Goal: Entertainment & Leisure: Consume media (video, audio)

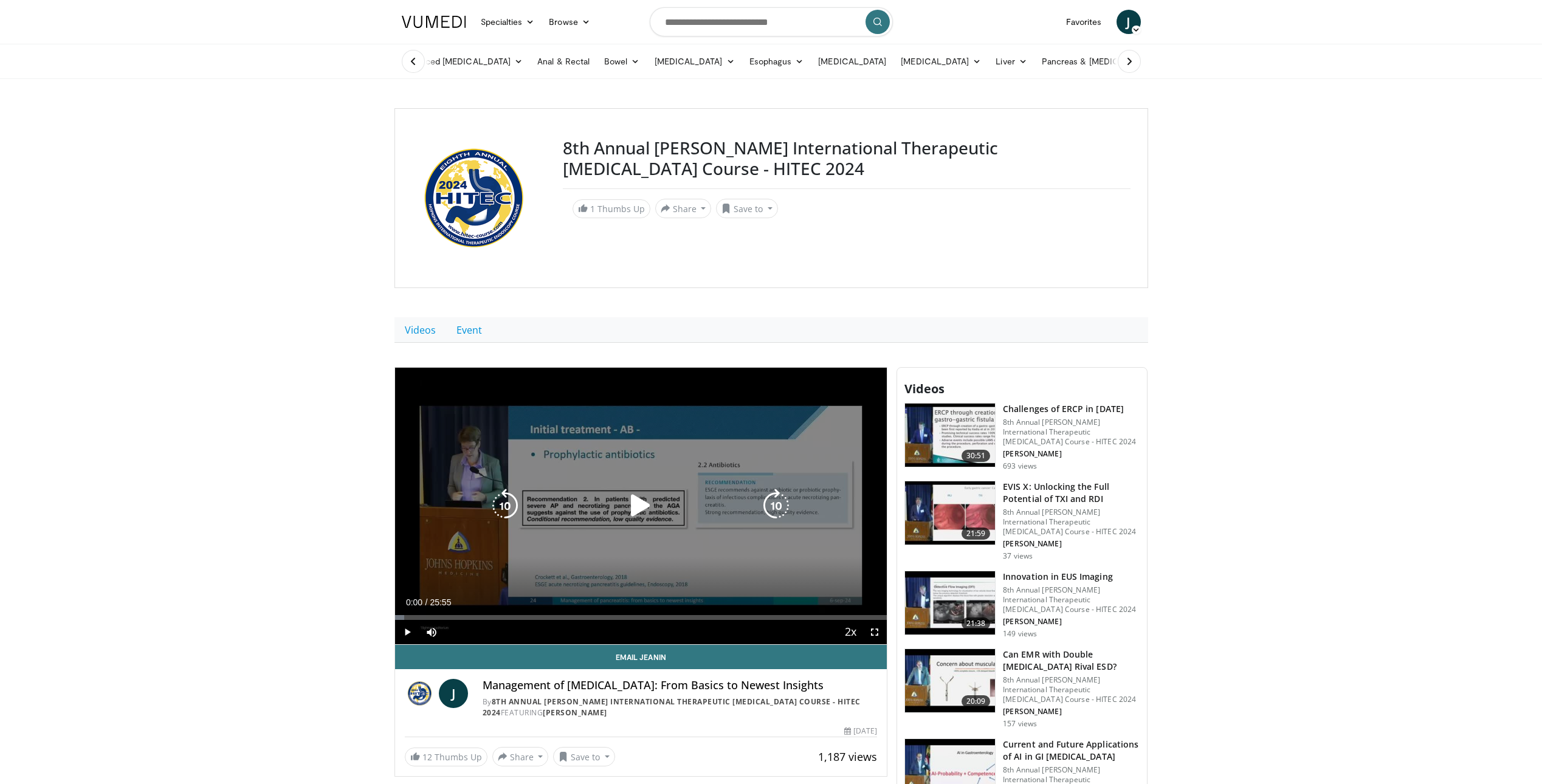
click at [643, 504] on icon "Video Player" at bounding box center [641, 505] width 34 height 34
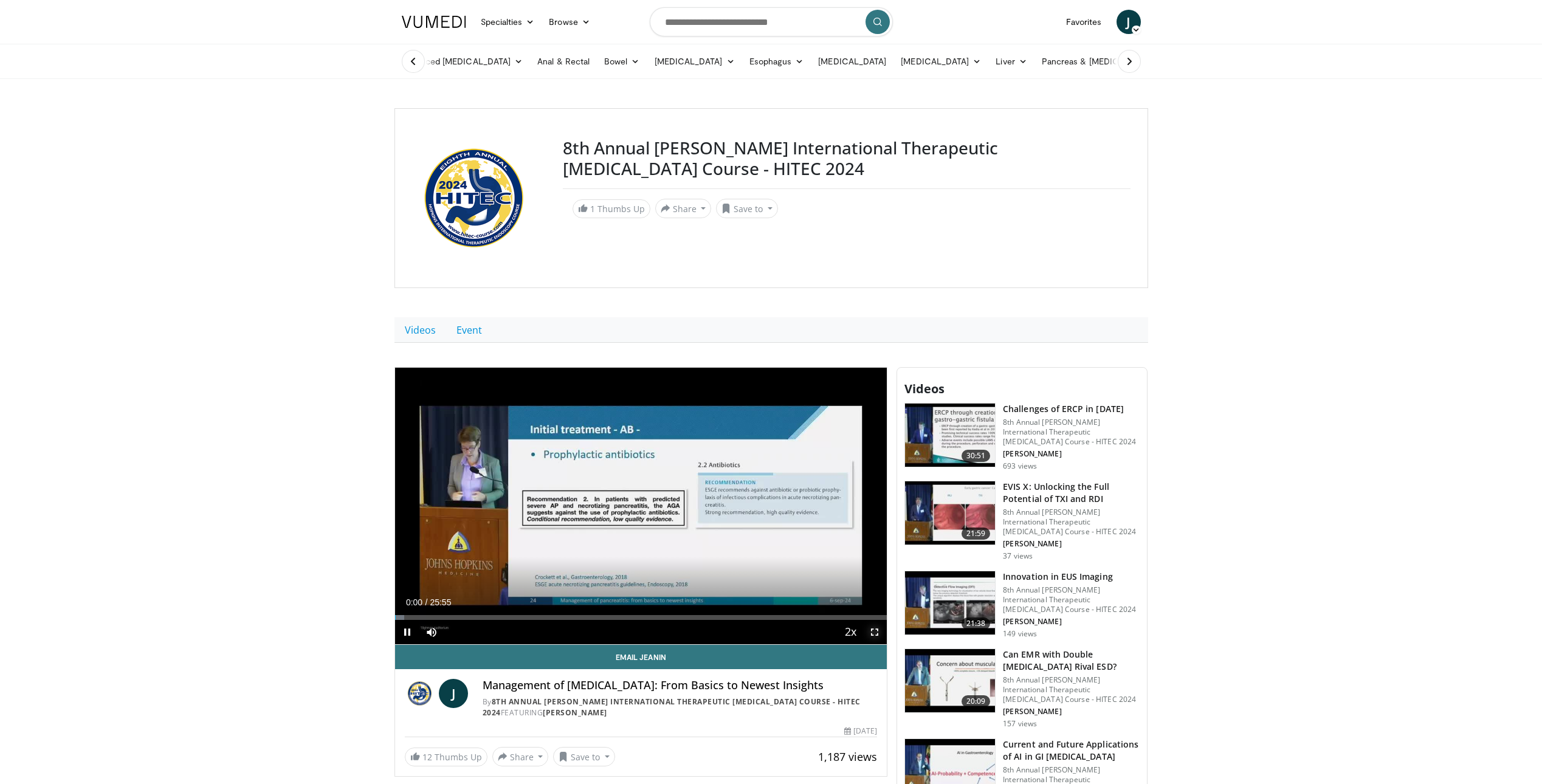
click at [878, 635] on span "Video Player" at bounding box center [875, 632] width 24 height 24
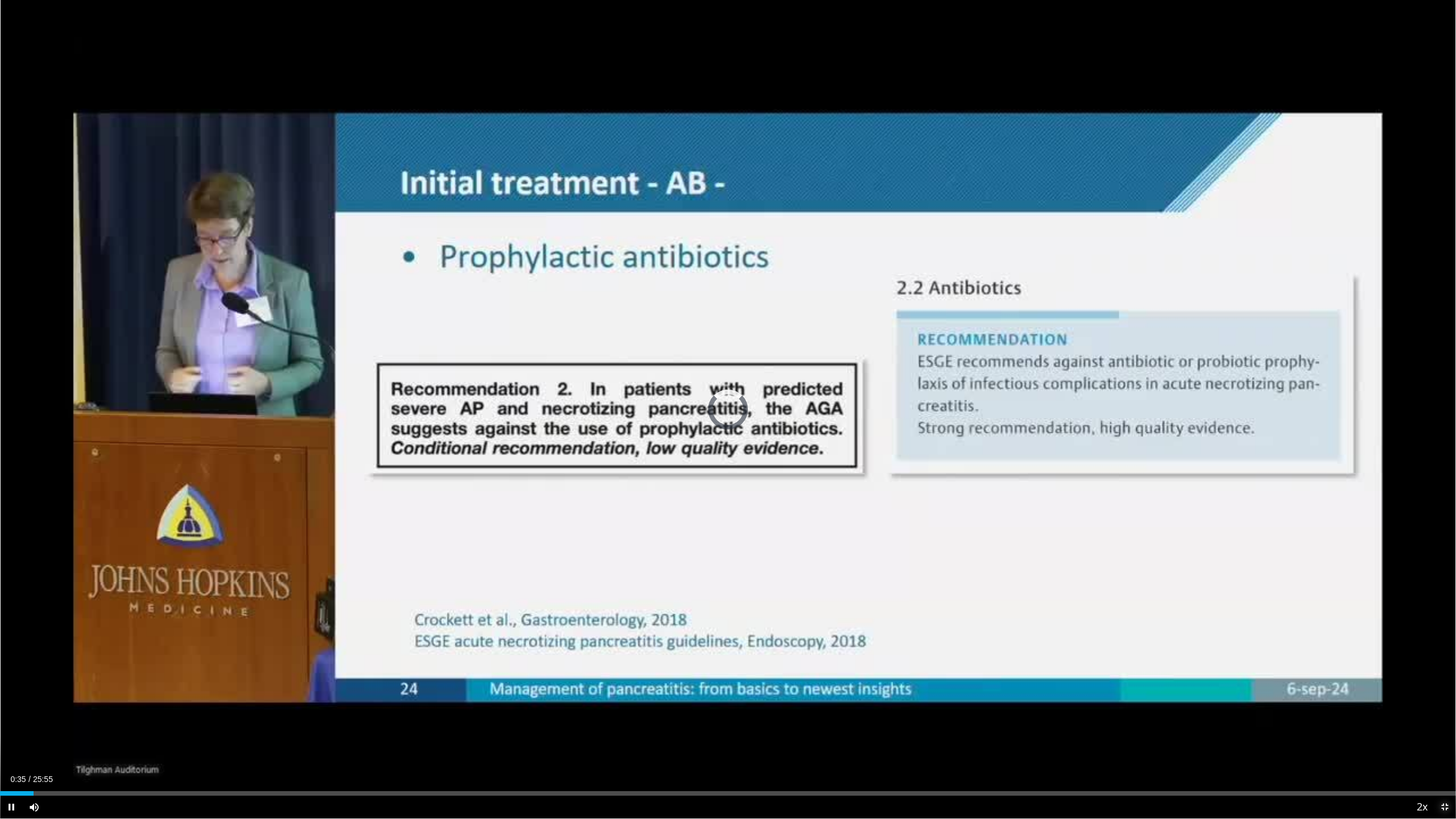
click at [1442, 733] on span "Video Player" at bounding box center [1445, 808] width 23 height 23
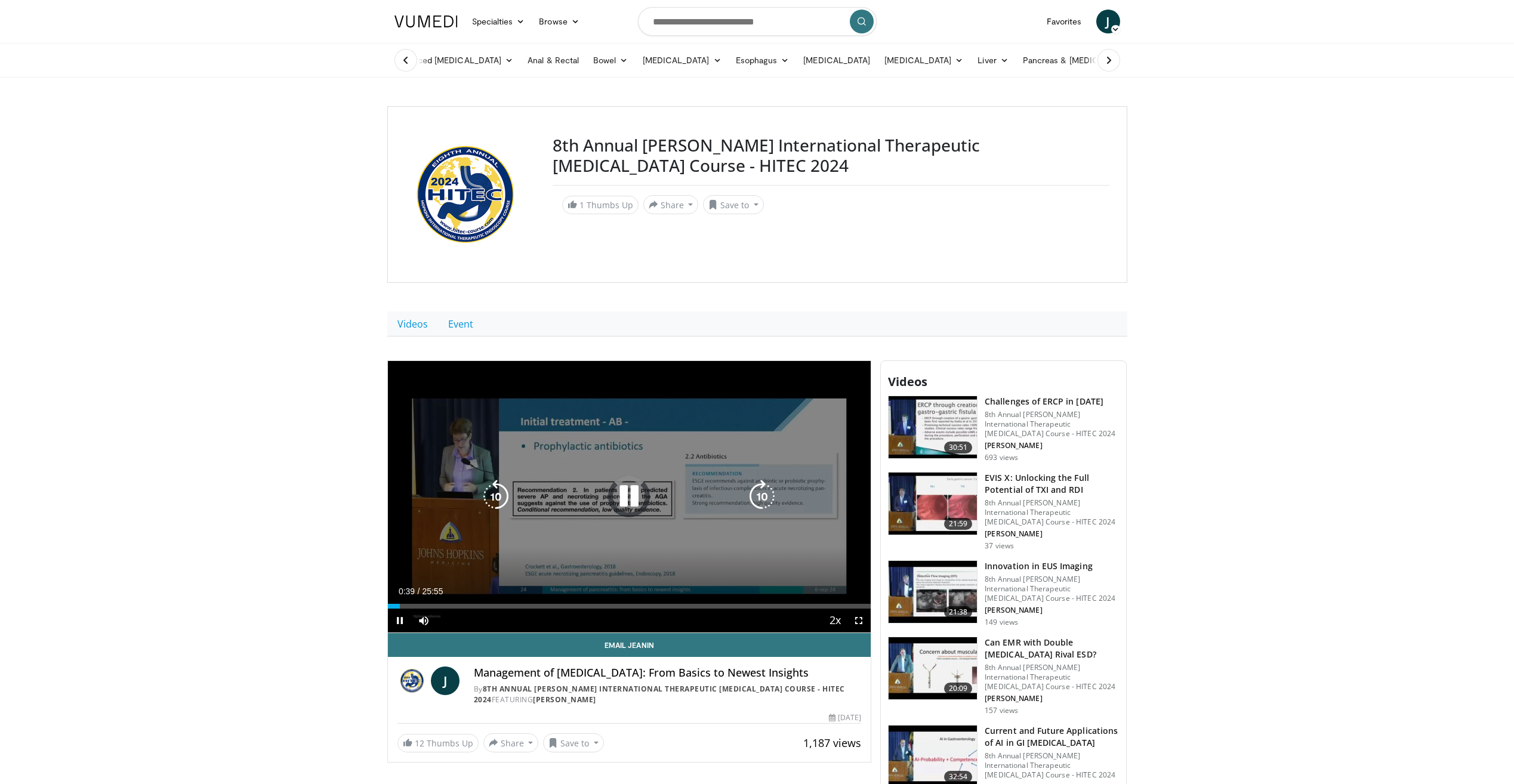
click at [559, 508] on div "Video Player" at bounding box center [629, 496] width 290 height 24
click at [634, 487] on icon "Video Player" at bounding box center [629, 496] width 34 height 33
click at [625, 506] on icon "Video Player" at bounding box center [629, 496] width 34 height 33
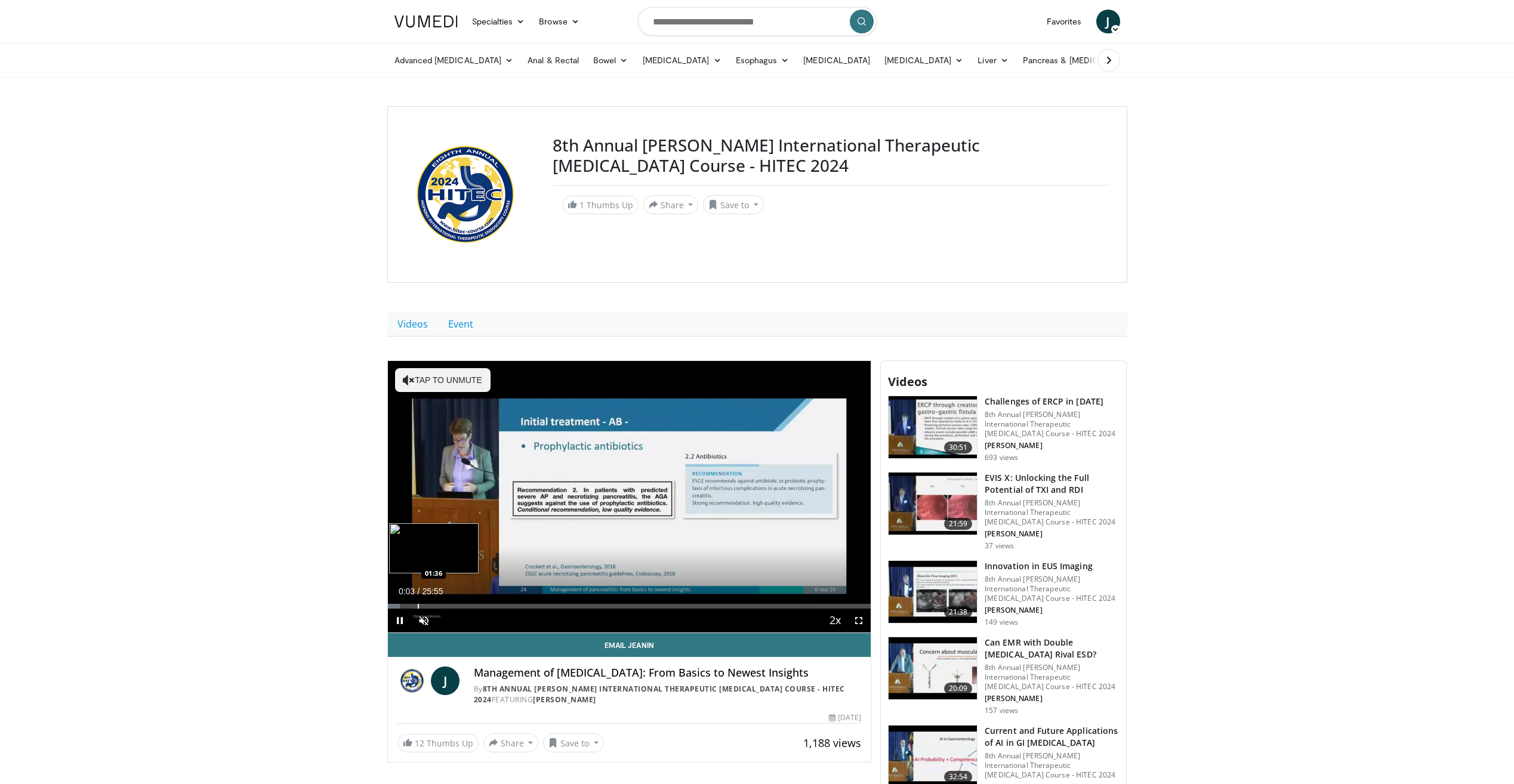
click at [420, 605] on div "Loaded : 2.54% 00:03 01:36" at bounding box center [629, 606] width 483 height 5
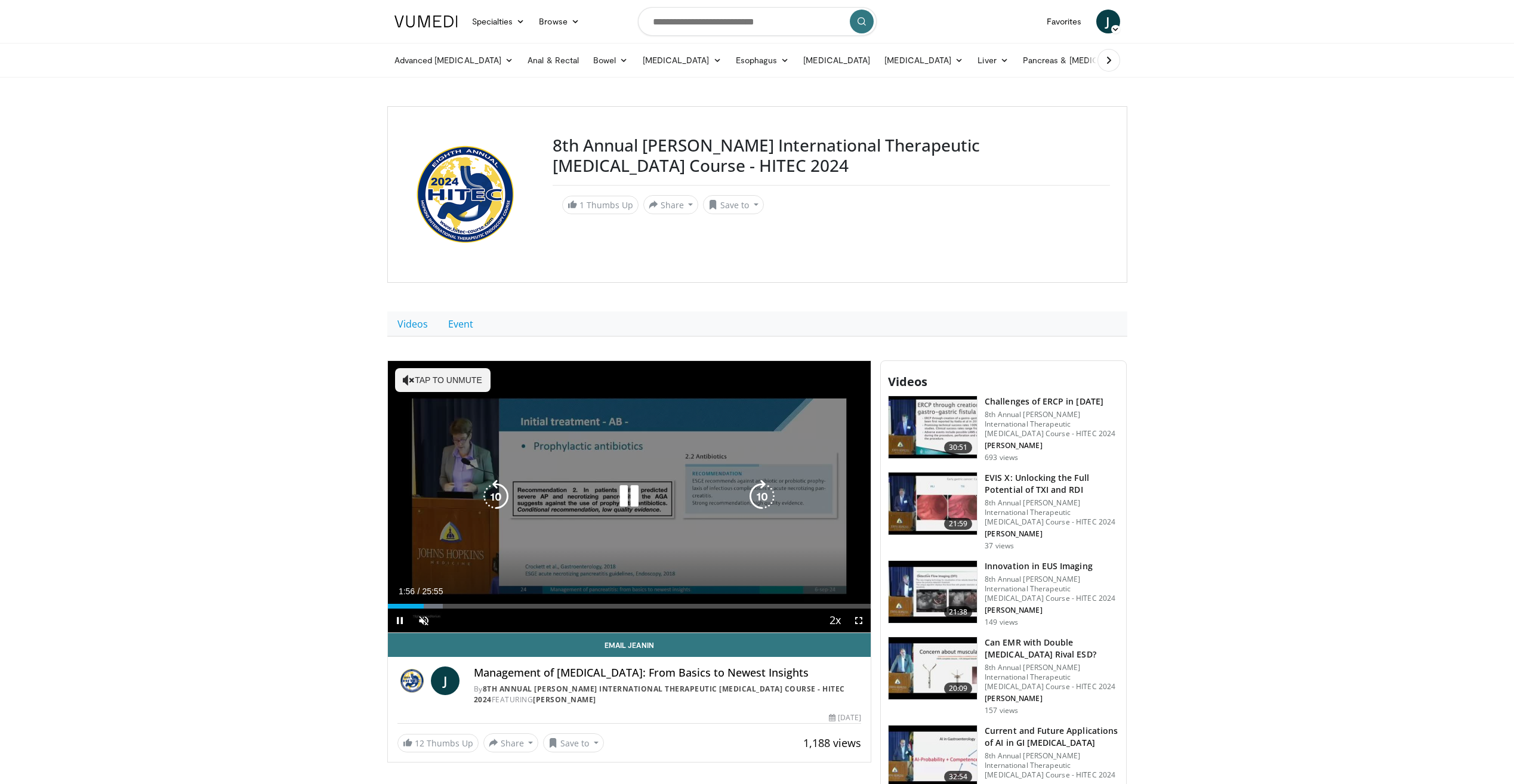
click at [442, 389] on button "Tap to unmute" at bounding box center [443, 380] width 96 height 24
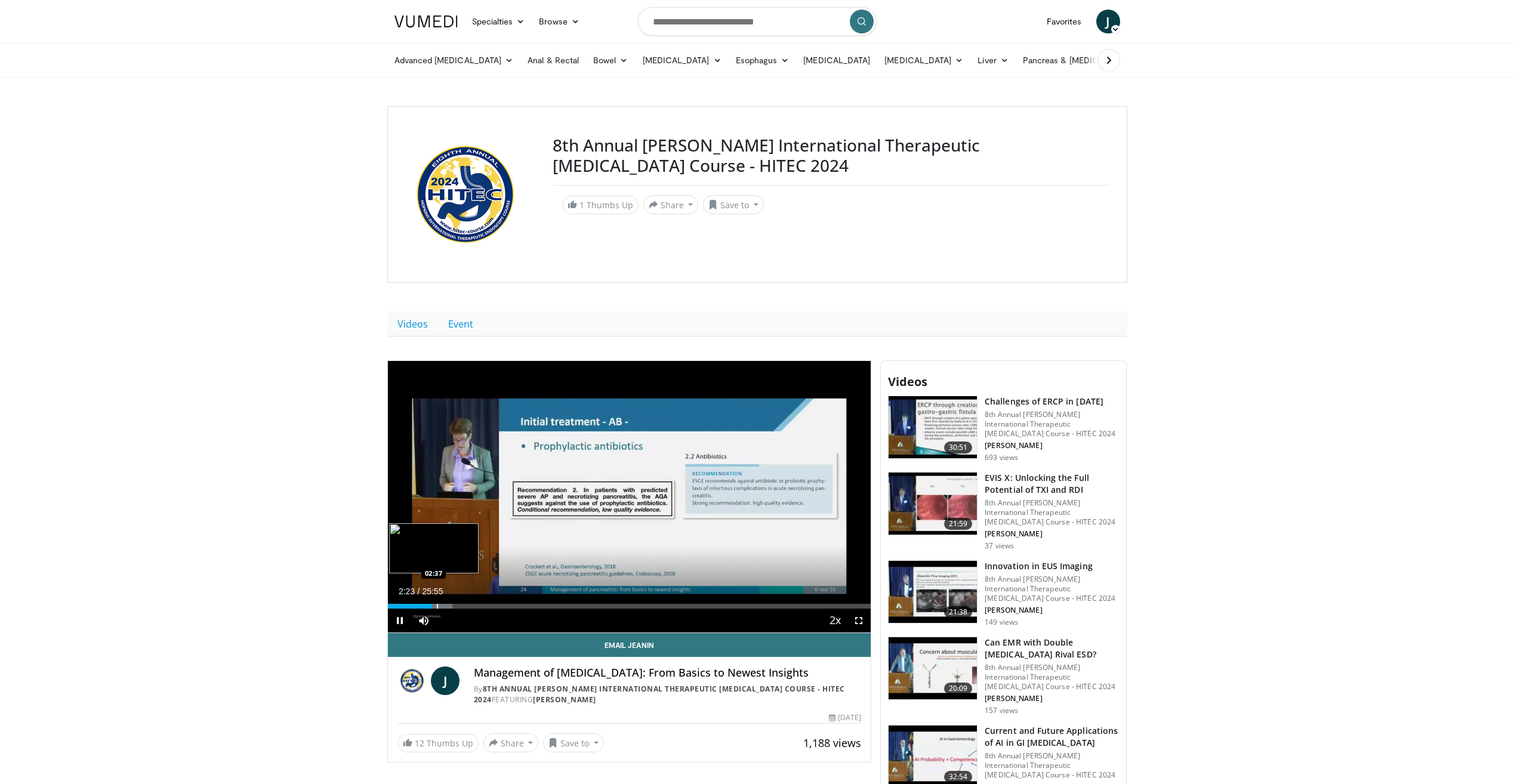
click at [437, 605] on div "Progress Bar" at bounding box center [437, 606] width 1 height 5
click at [446, 608] on div "Progress Bar" at bounding box center [446, 606] width 1 height 5
click at [857, 615] on span "Video Player" at bounding box center [859, 621] width 24 height 24
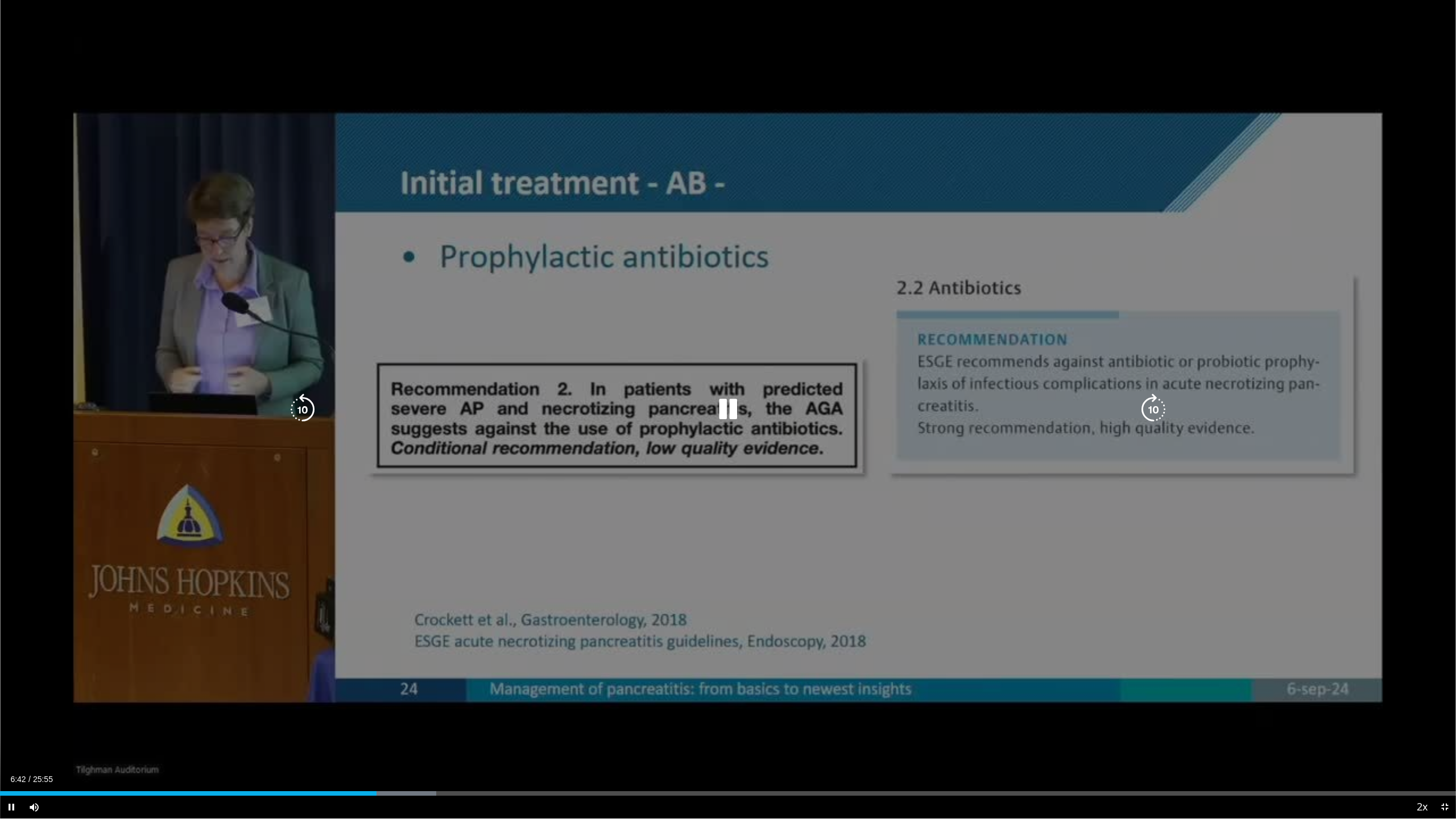
click at [734, 405] on icon "Video Player" at bounding box center [728, 410] width 32 height 32
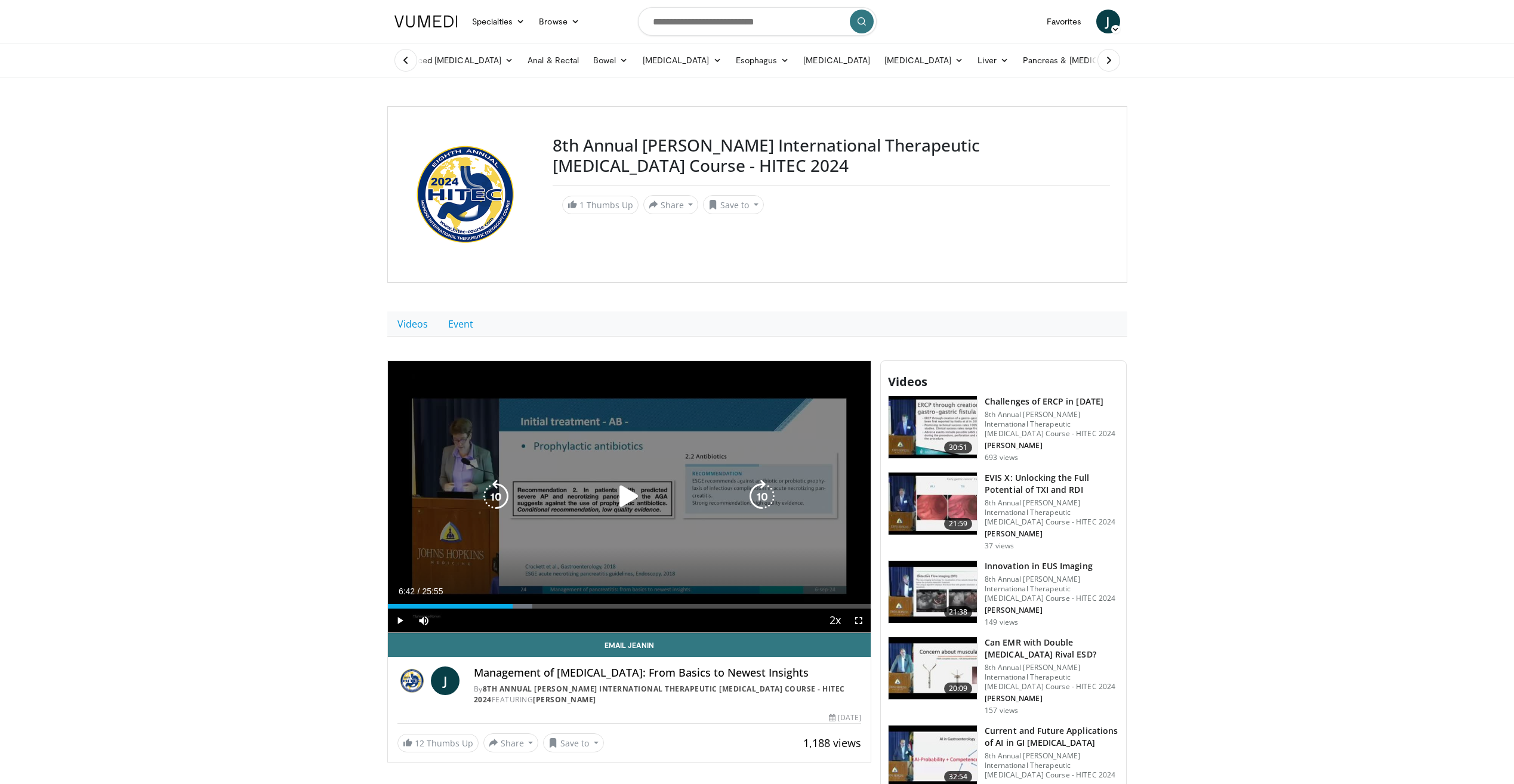
click at [708, 536] on div "10 seconds Tap to unmute" at bounding box center [629, 497] width 483 height 271
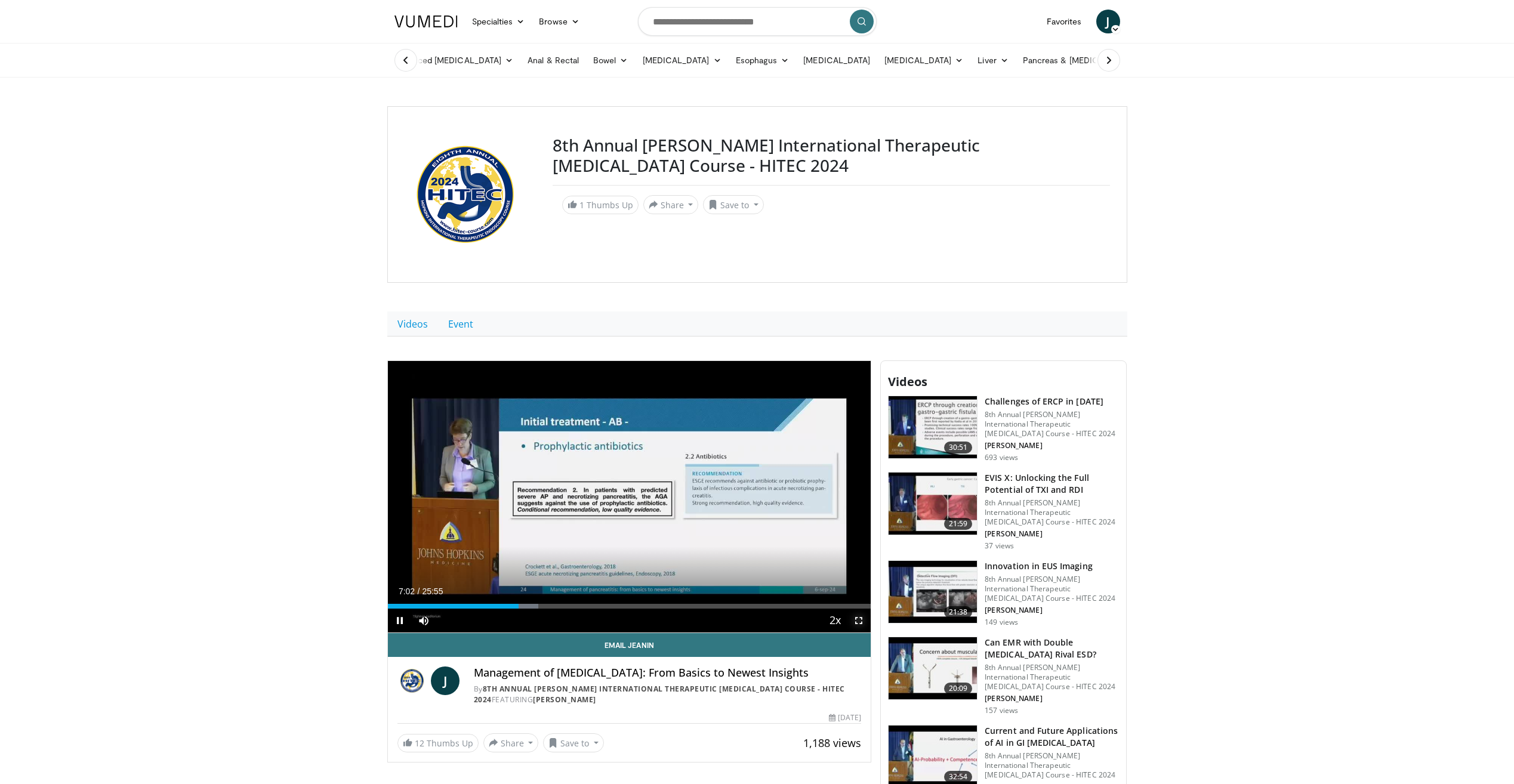
click at [861, 621] on span "Video Player" at bounding box center [859, 621] width 24 height 24
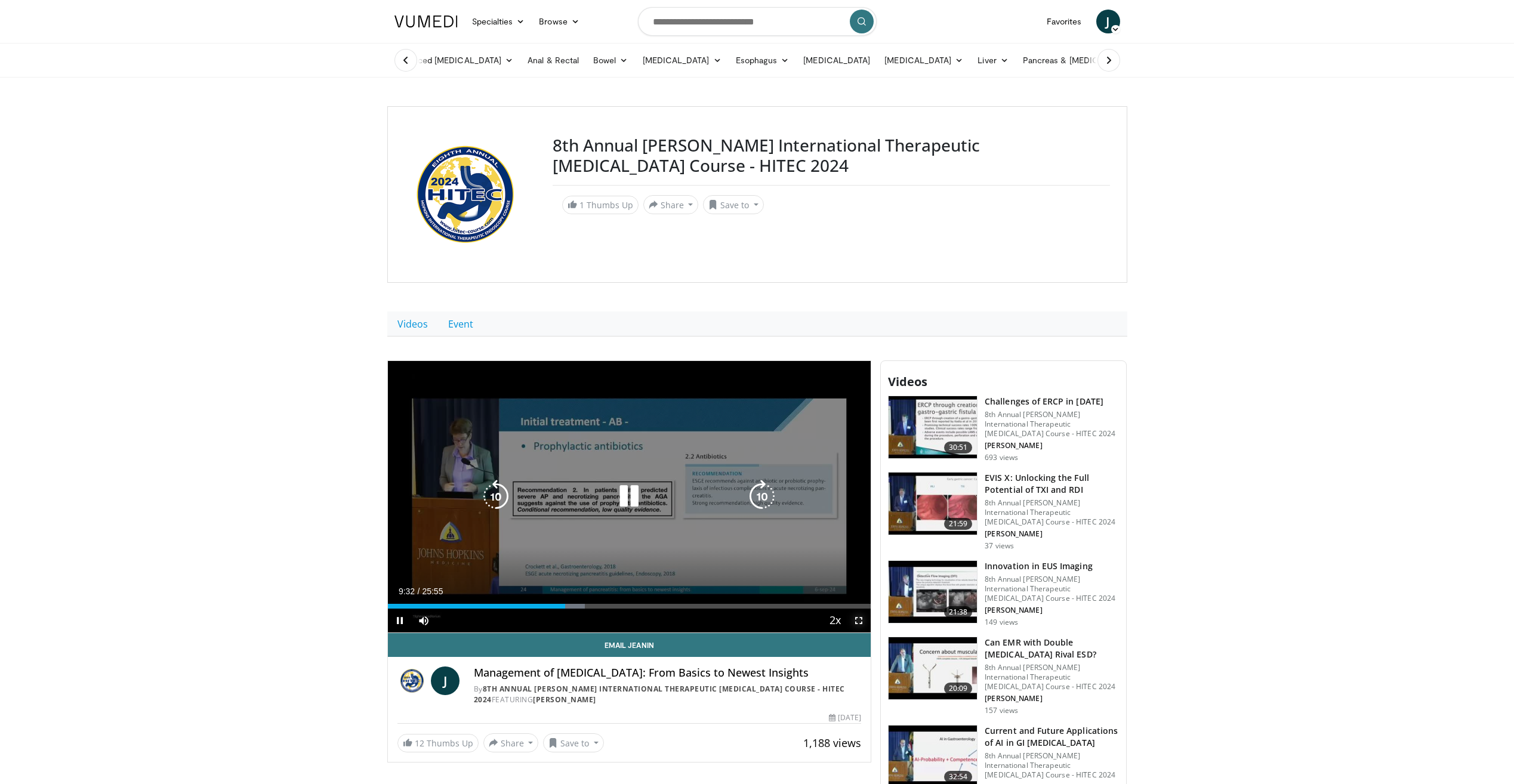
drag, startPoint x: 854, startPoint y: 617, endPoint x: 857, endPoint y: 662, distance: 45.1
click at [854, 617] on span "Video Player" at bounding box center [859, 621] width 24 height 24
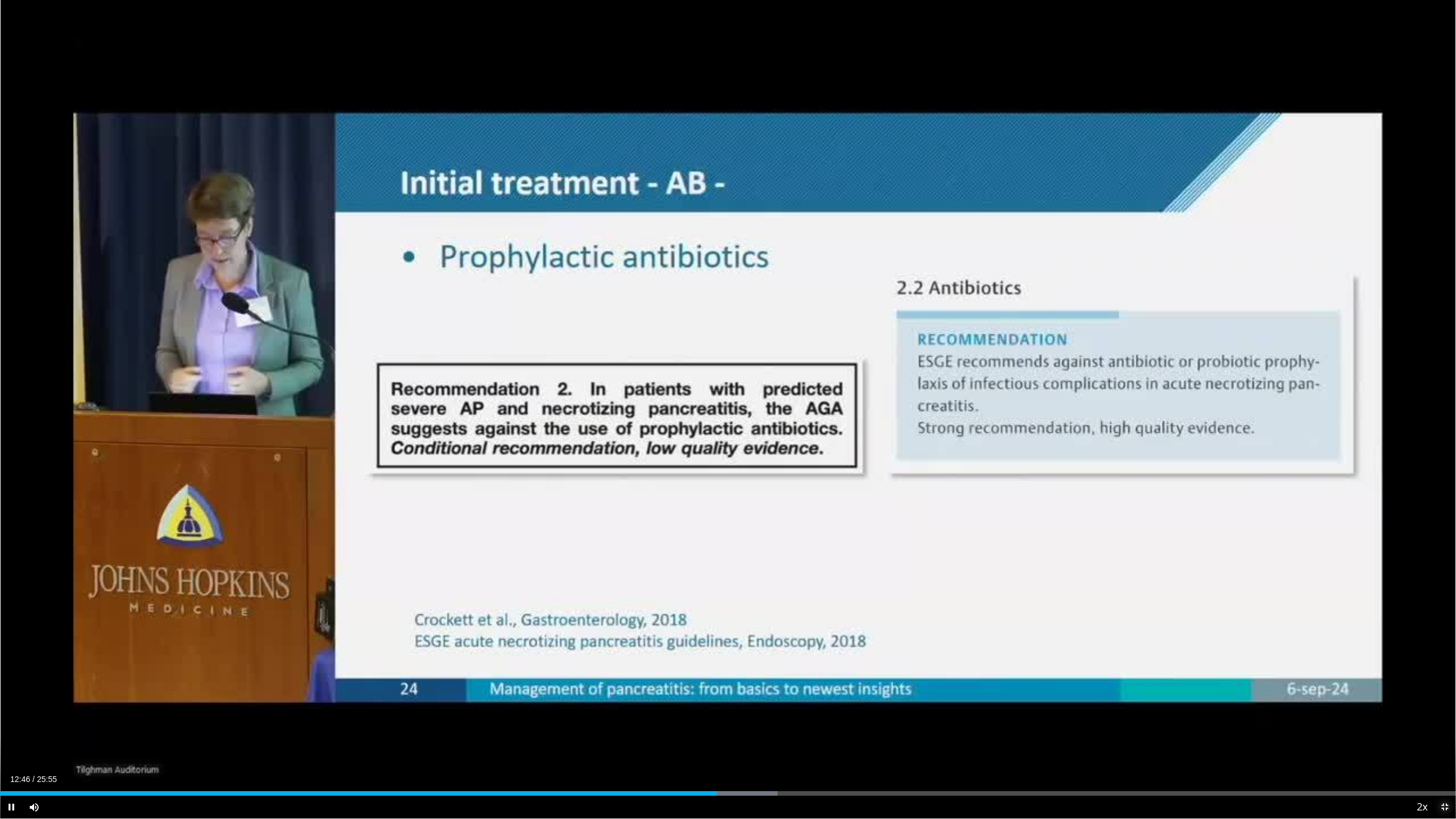
click at [1442, 747] on span "Video Player" at bounding box center [1445, 808] width 23 height 23
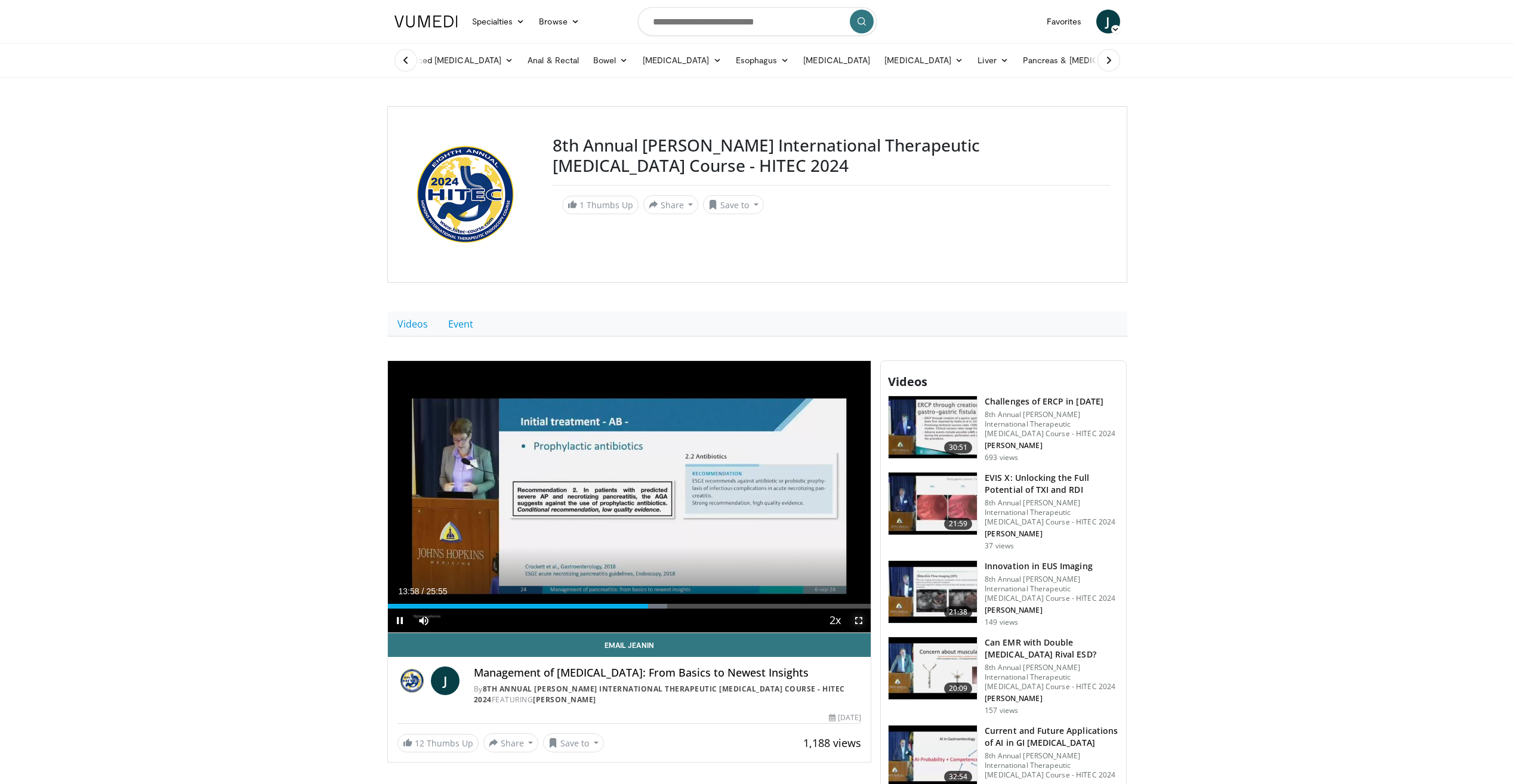
click at [859, 615] on span "Video Player" at bounding box center [859, 621] width 24 height 24
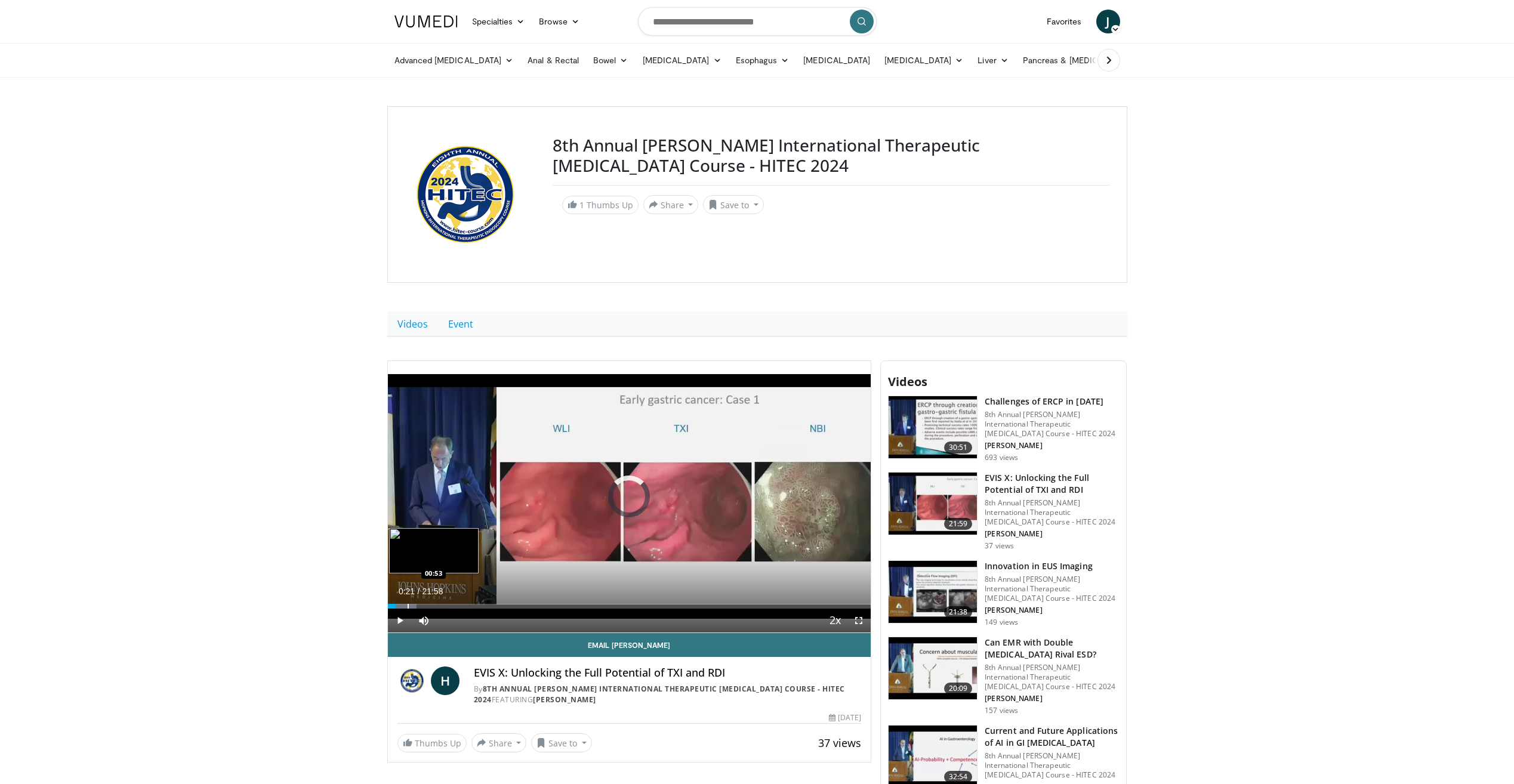
click at [406, 605] on div "Loaded : 6.01% 00:21 00:53" at bounding box center [629, 606] width 483 height 5
click at [418, 606] on div "Progress Bar" at bounding box center [418, 606] width 1 height 5
click at [437, 603] on div "Loaded : 11.39% 01:30 02:15" at bounding box center [629, 603] width 483 height 11
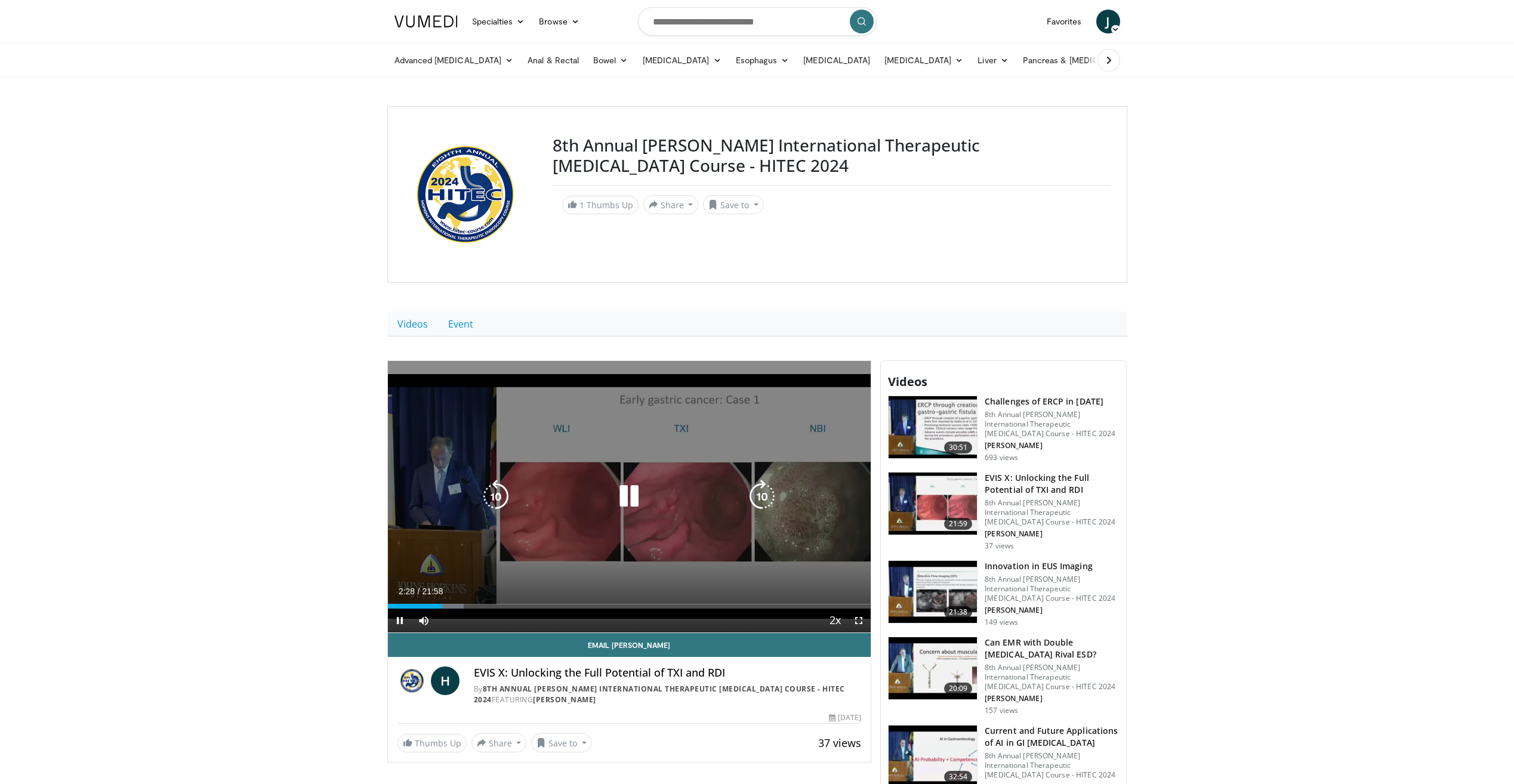
click at [451, 605] on div "Loaded : 15.80% 02:28 02:50" at bounding box center [629, 606] width 483 height 5
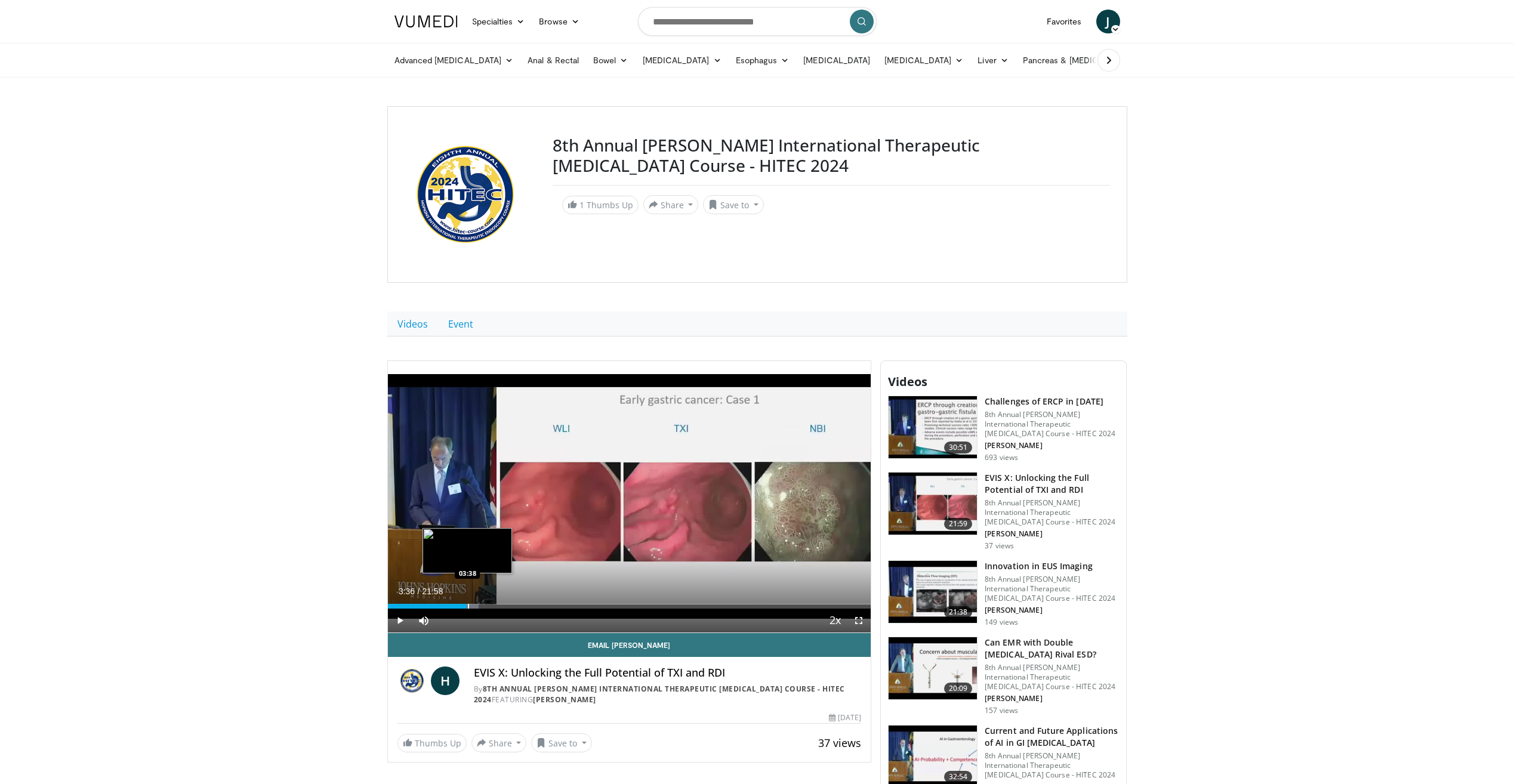
click at [468, 605] on div "Progress Bar" at bounding box center [468, 606] width 1 height 5
click at [476, 606] on div "Progress Bar" at bounding box center [475, 606] width 1 height 5
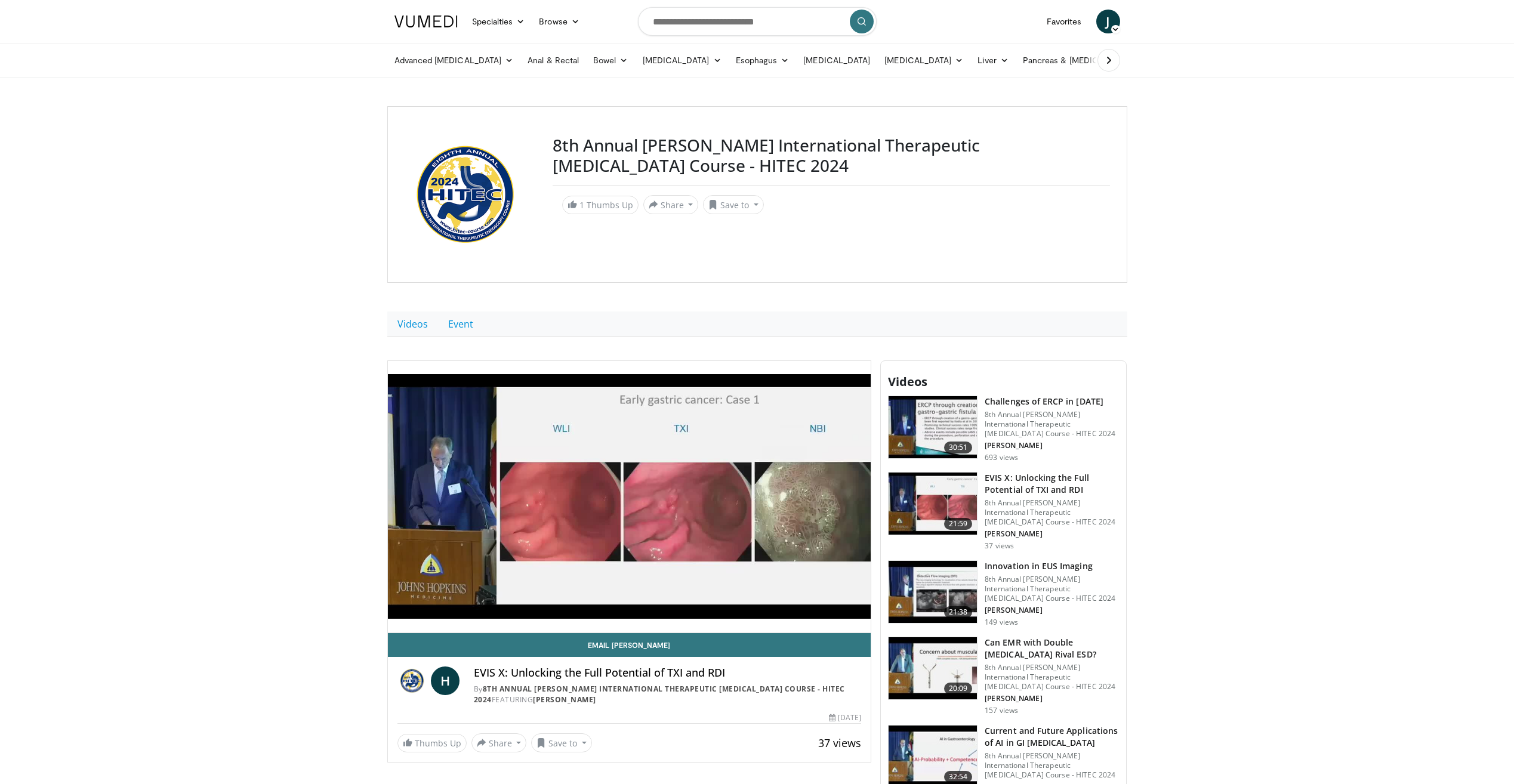
click at [486, 601] on div "10 seconds Tap to unmute" at bounding box center [629, 497] width 483 height 271
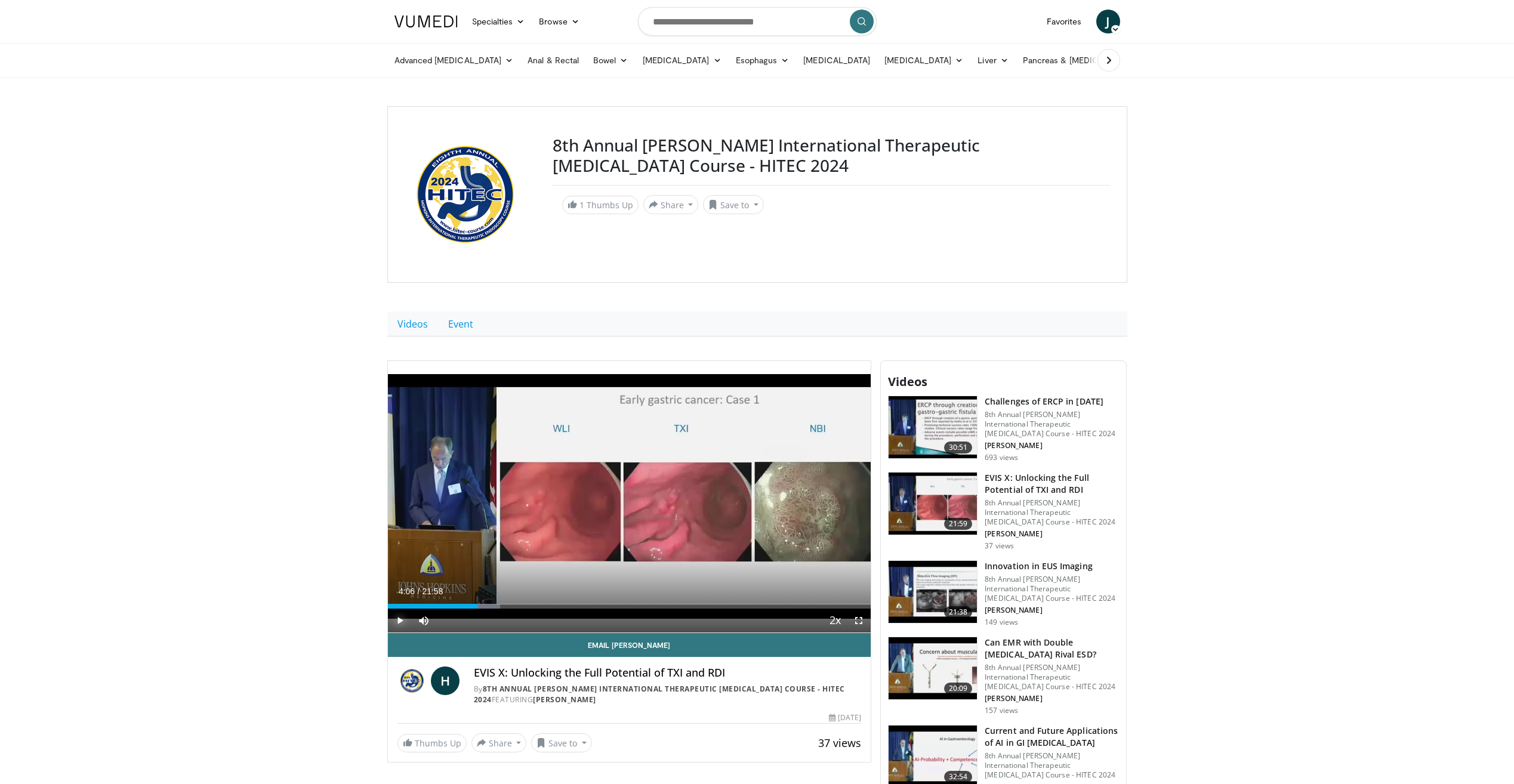
click at [400, 620] on span "Video Player" at bounding box center [400, 621] width 24 height 24
click at [862, 619] on span "Video Player" at bounding box center [859, 621] width 24 height 24
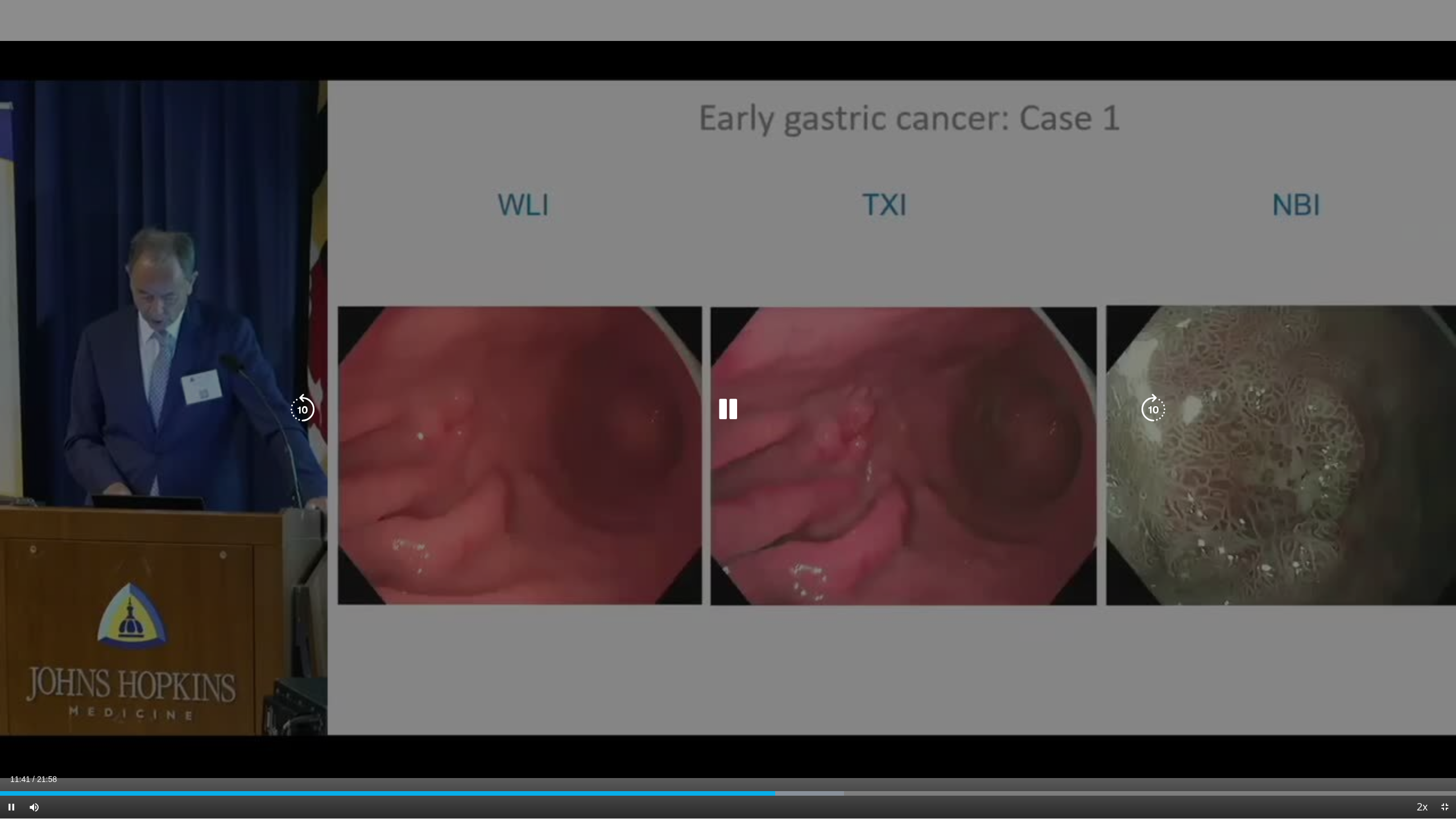
click at [722, 412] on icon "Video Player" at bounding box center [728, 410] width 32 height 32
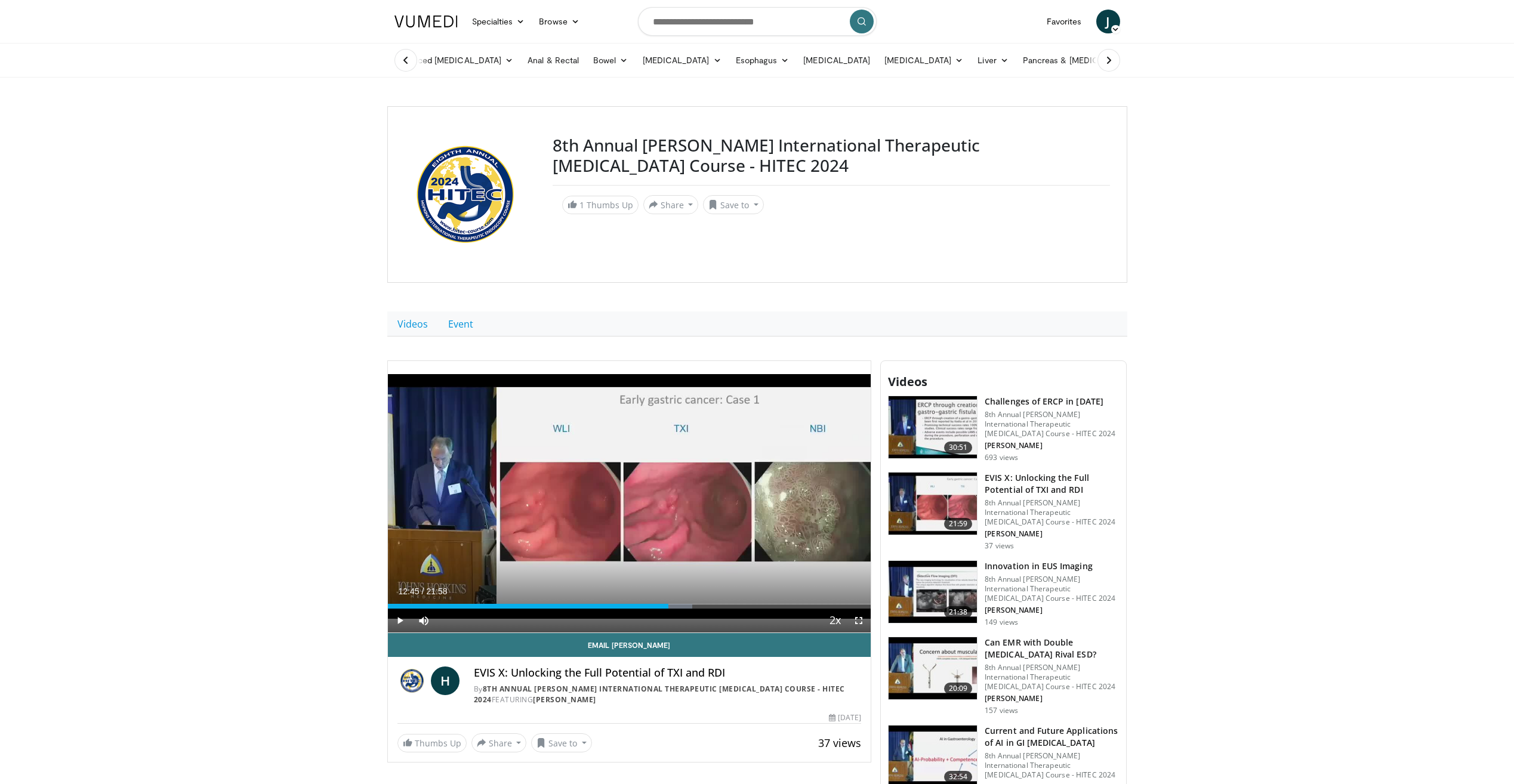
click at [1204, 775] on body "Specialties Adult & Family Medicine Allergy, Asthma, Immunology Anesthesiology …" at bounding box center [757, 745] width 1514 height 1491
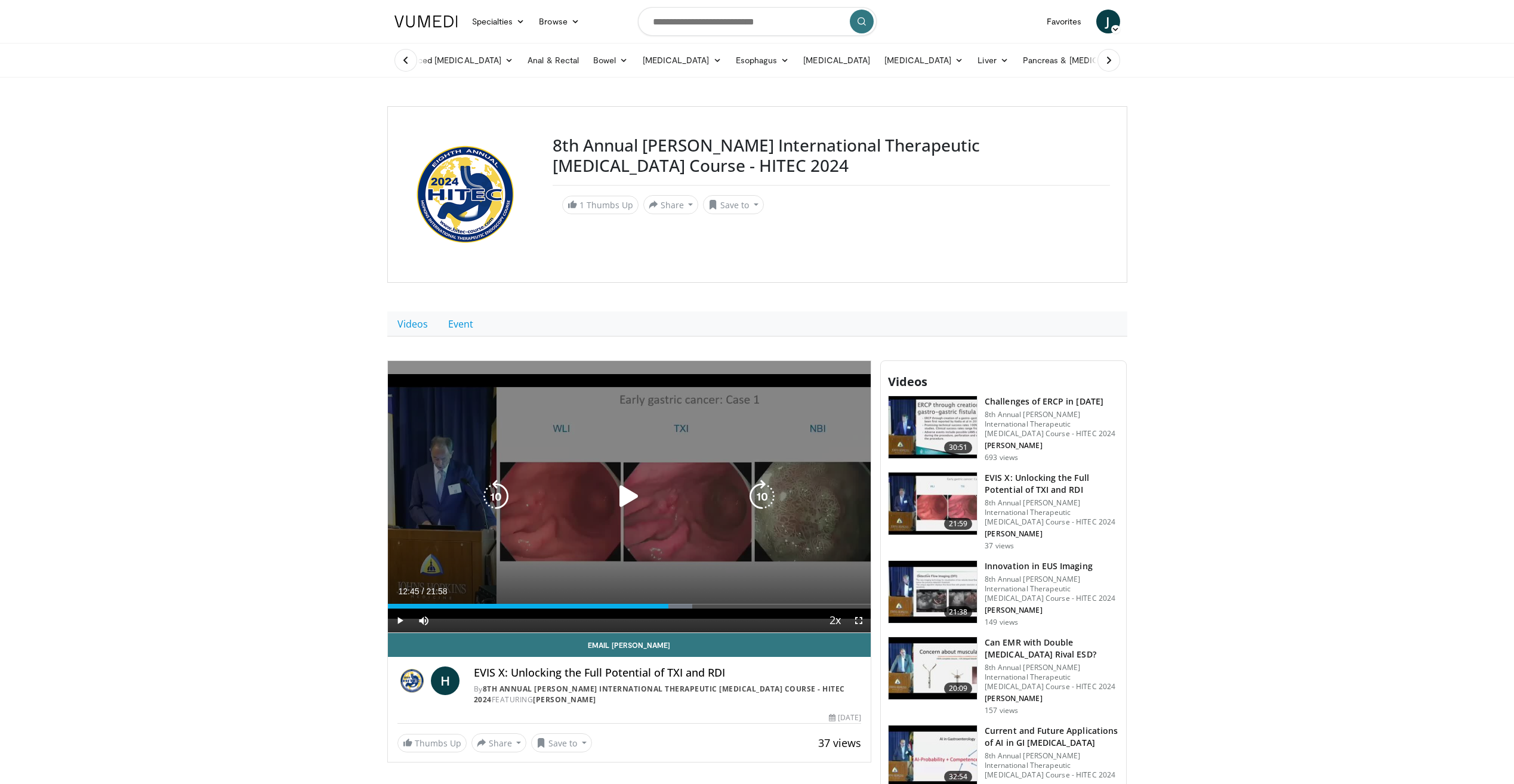
click at [686, 467] on div "10 seconds Tap to unmute" at bounding box center [629, 497] width 483 height 271
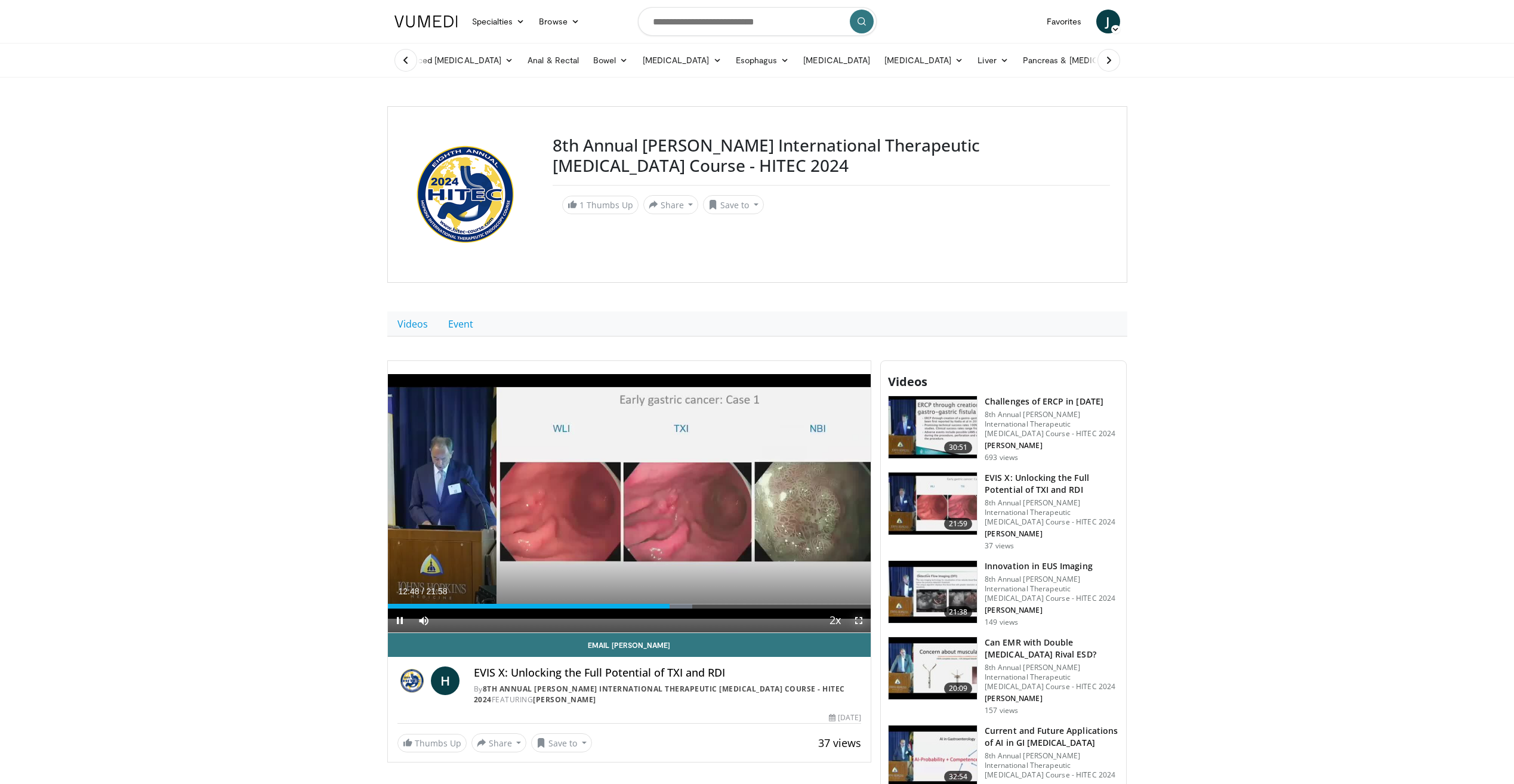
click at [860, 624] on span "Video Player" at bounding box center [859, 621] width 24 height 24
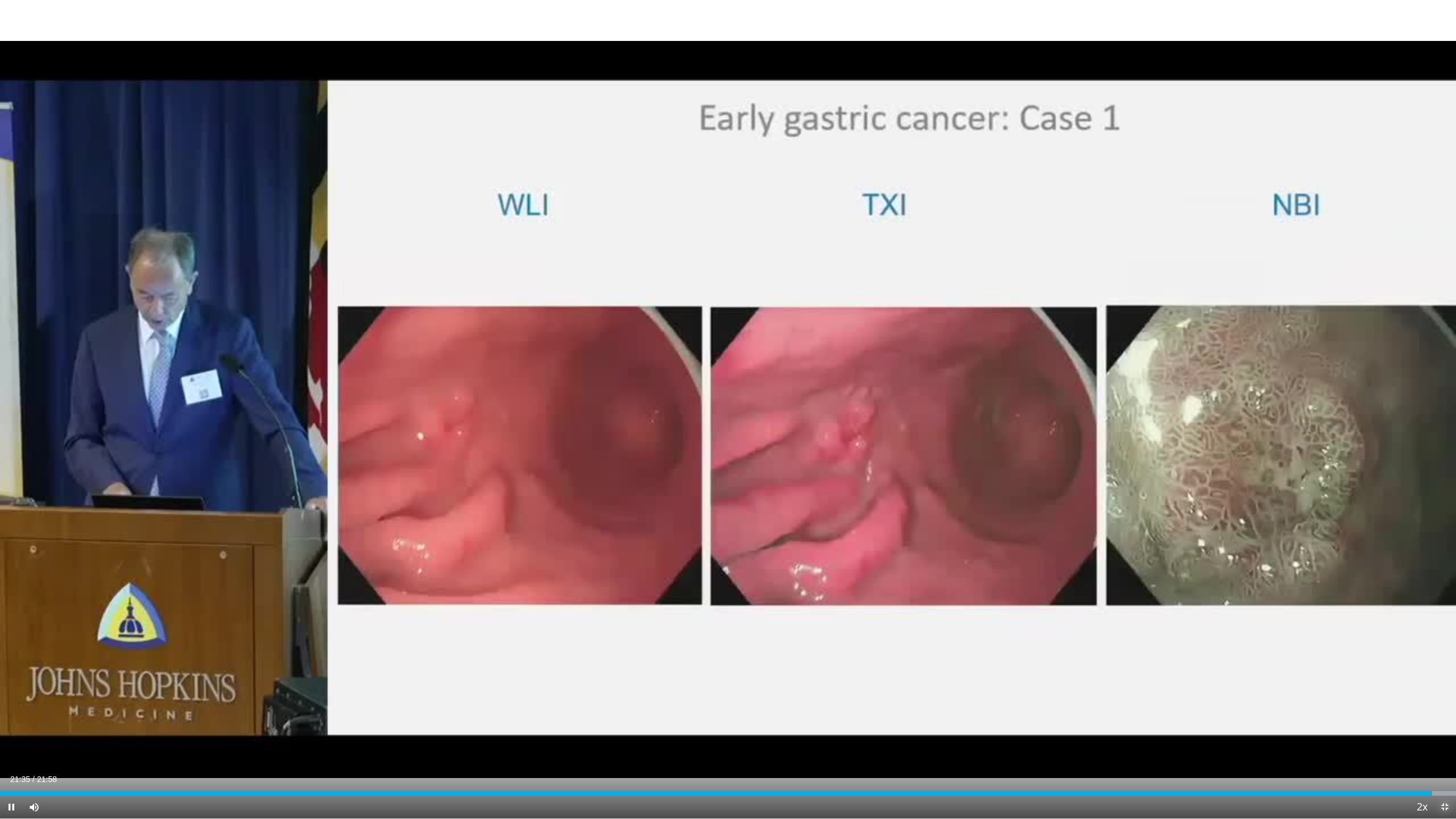
click at [1442, 747] on span "Video Player" at bounding box center [1445, 808] width 23 height 23
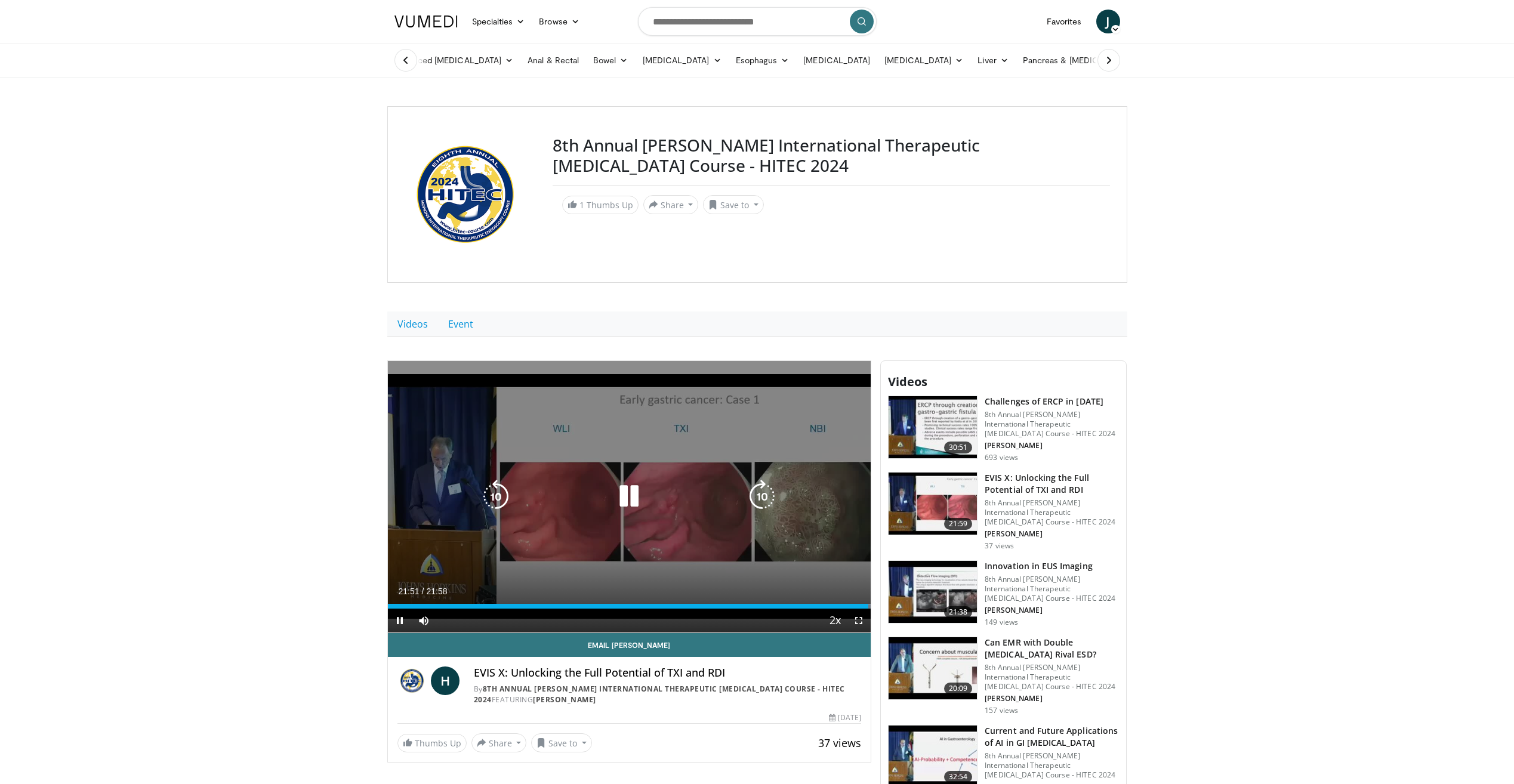
click at [636, 496] on icon "Video Player" at bounding box center [629, 496] width 34 height 33
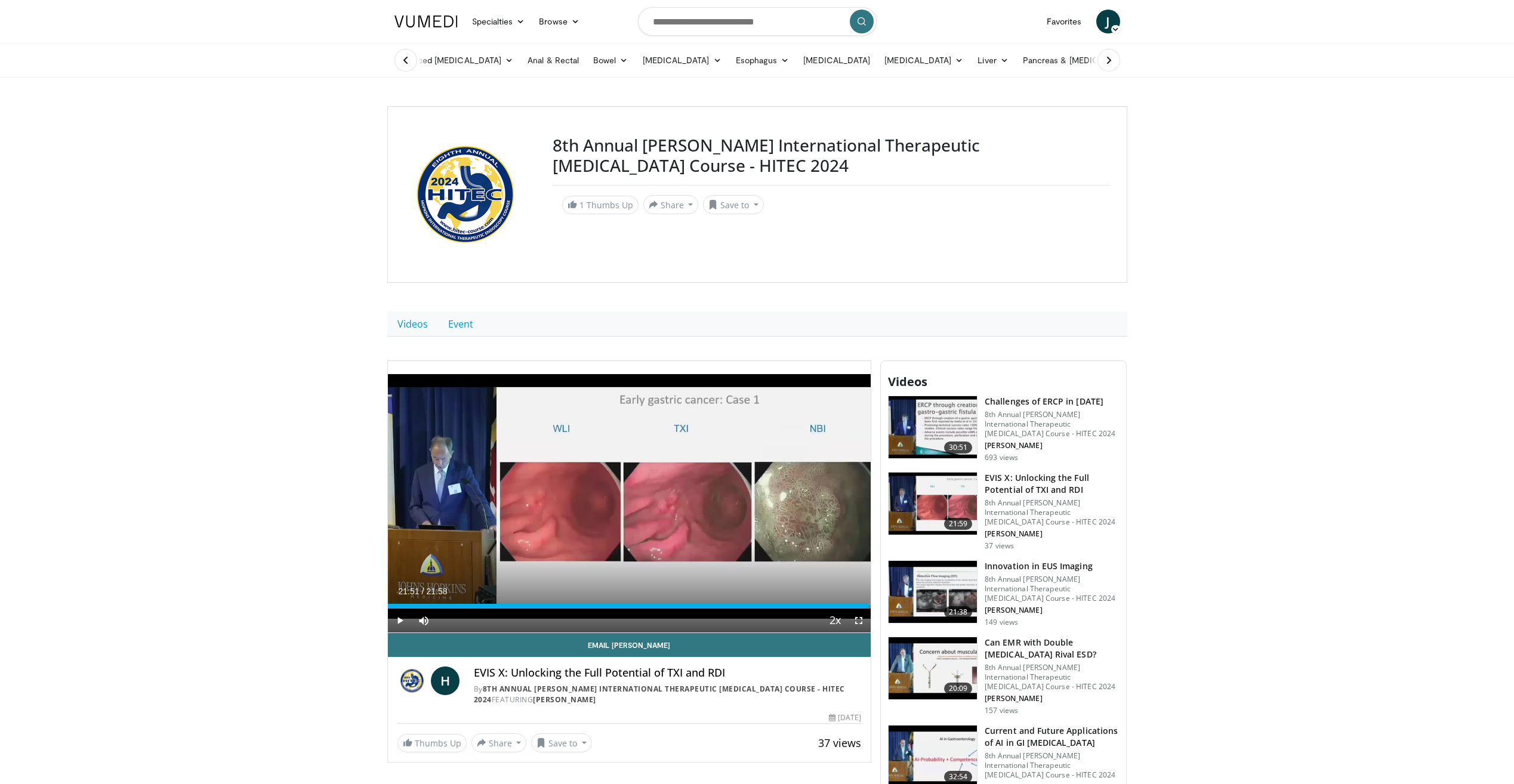
click at [923, 593] on img at bounding box center [932, 592] width 89 height 62
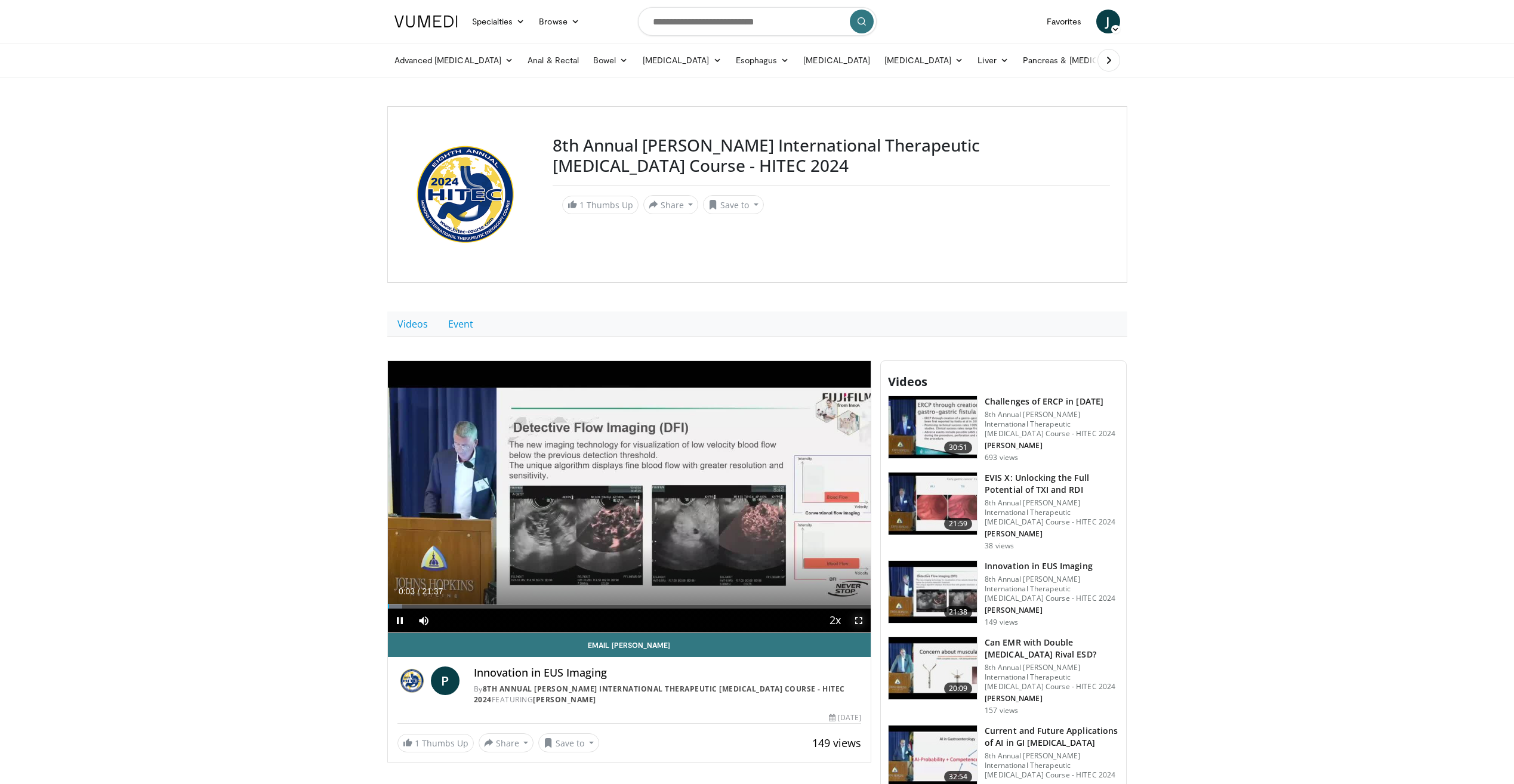
click at [859, 621] on span "Video Player" at bounding box center [859, 621] width 24 height 24
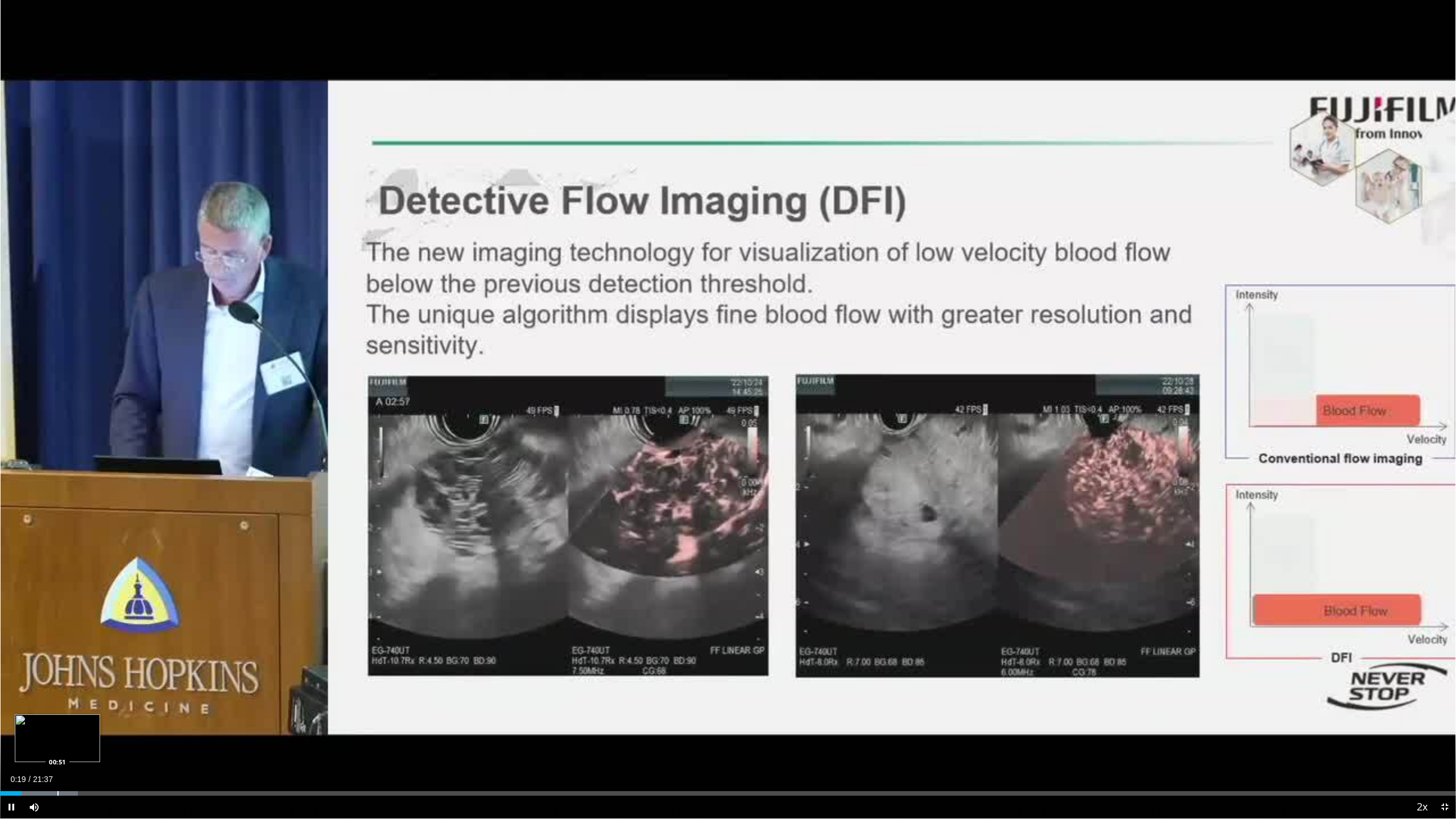
click at [58, 747] on div "Progress Bar" at bounding box center [58, 794] width 1 height 5
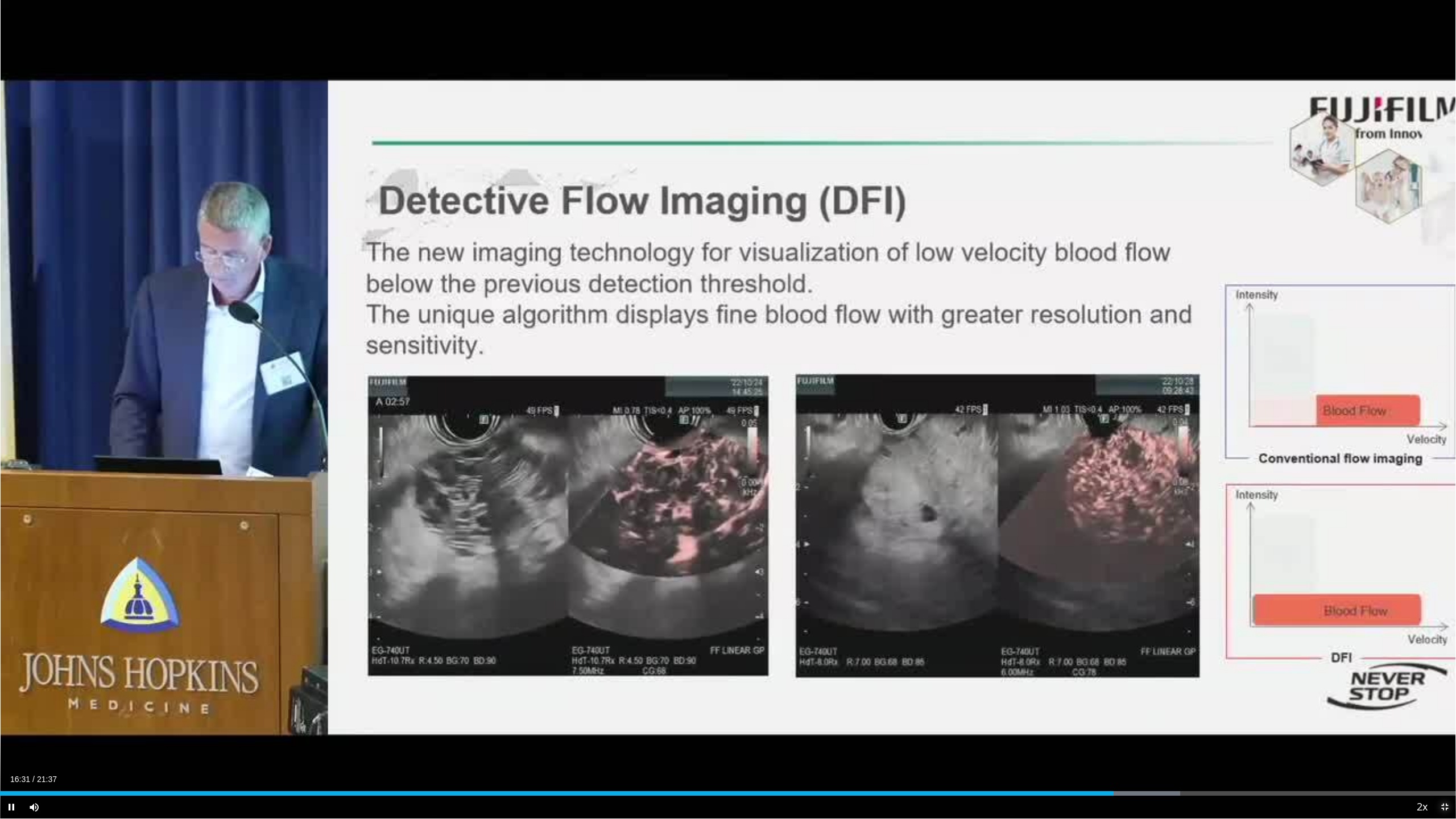
click at [1442, 747] on span "Video Player" at bounding box center [1445, 808] width 23 height 23
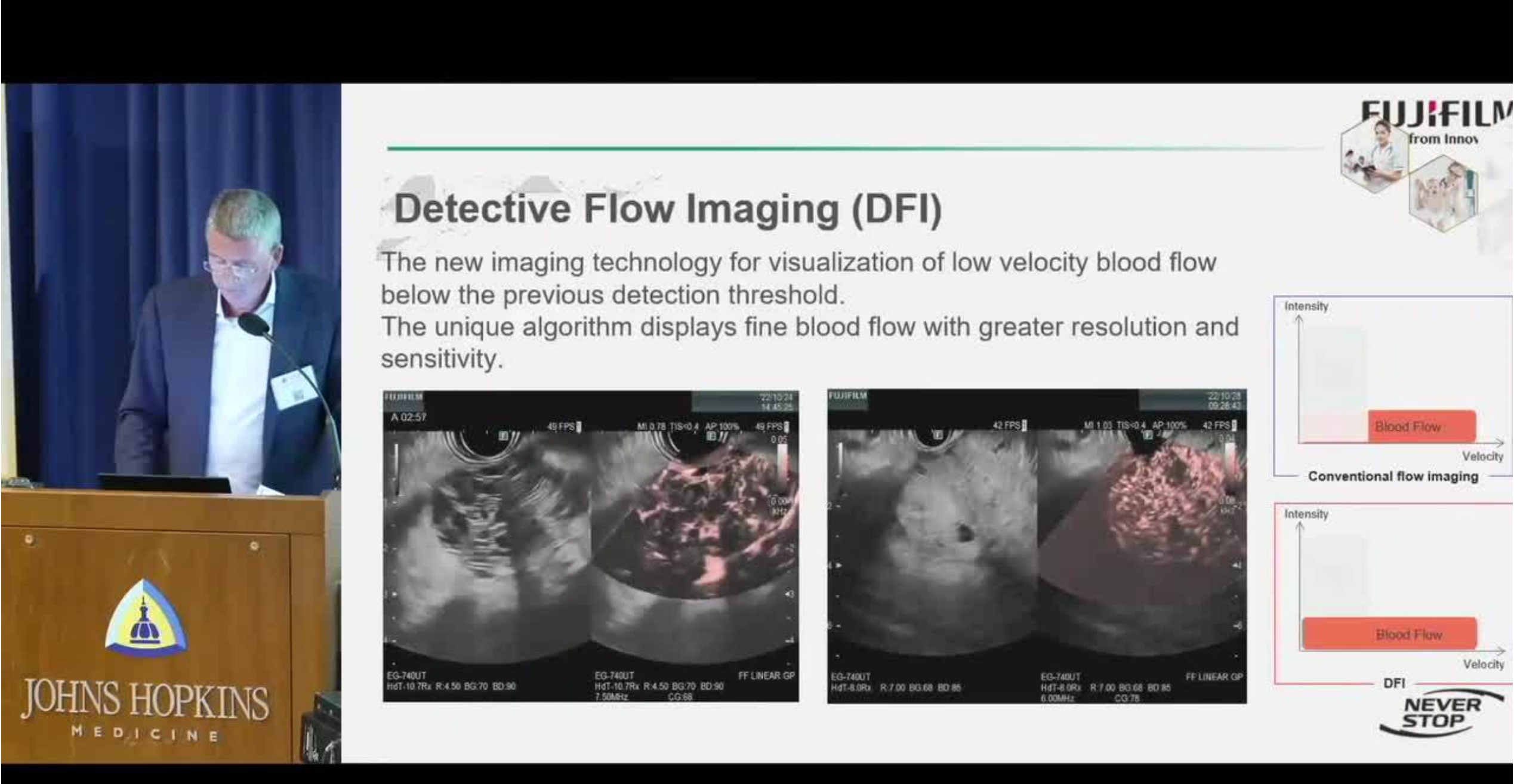
scroll to position [695, 0]
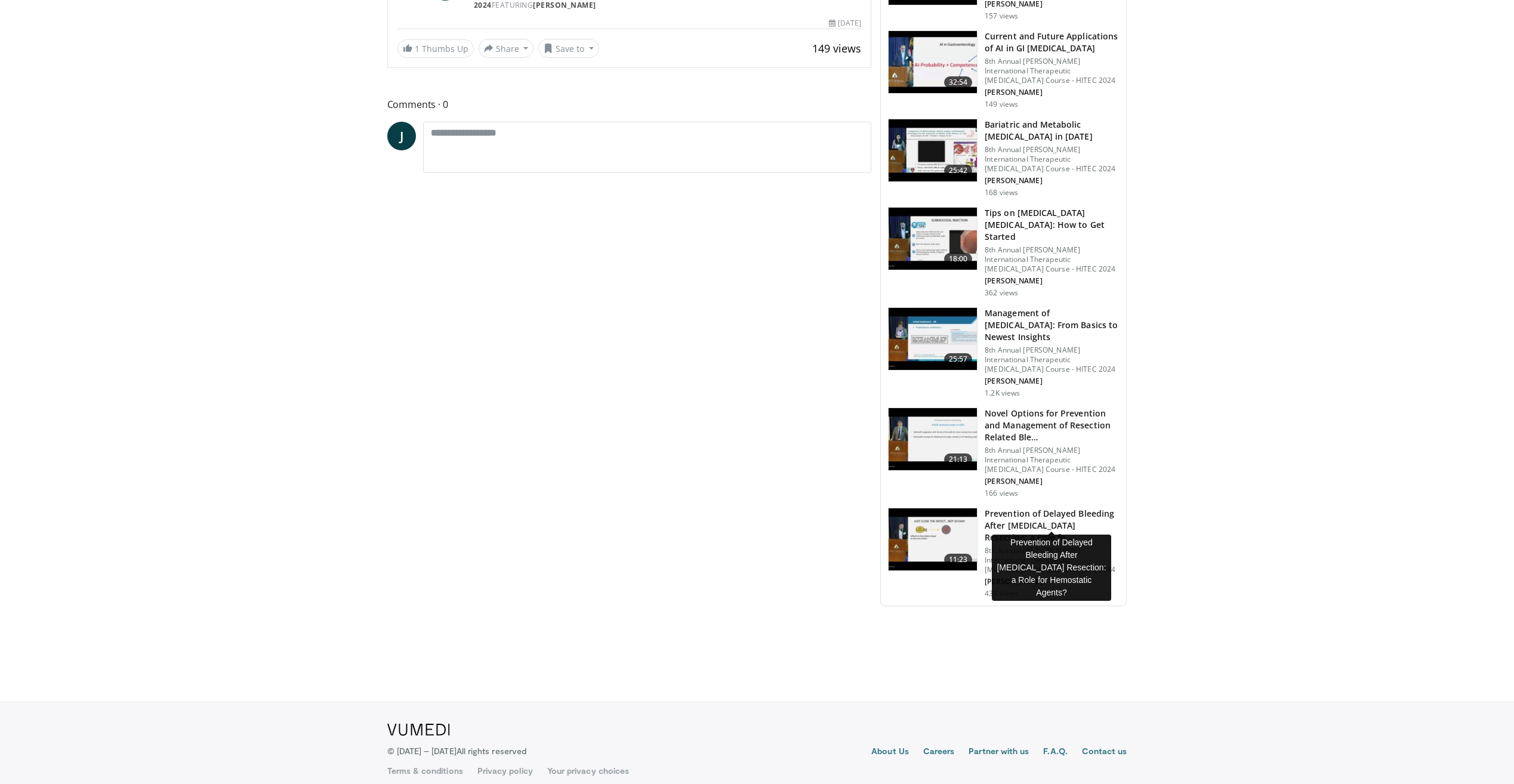
click at [1039, 510] on h3 "Prevention of Delayed Bleeding After [MEDICAL_DATA] Resection: a Role fo…" at bounding box center [1051, 526] width 134 height 36
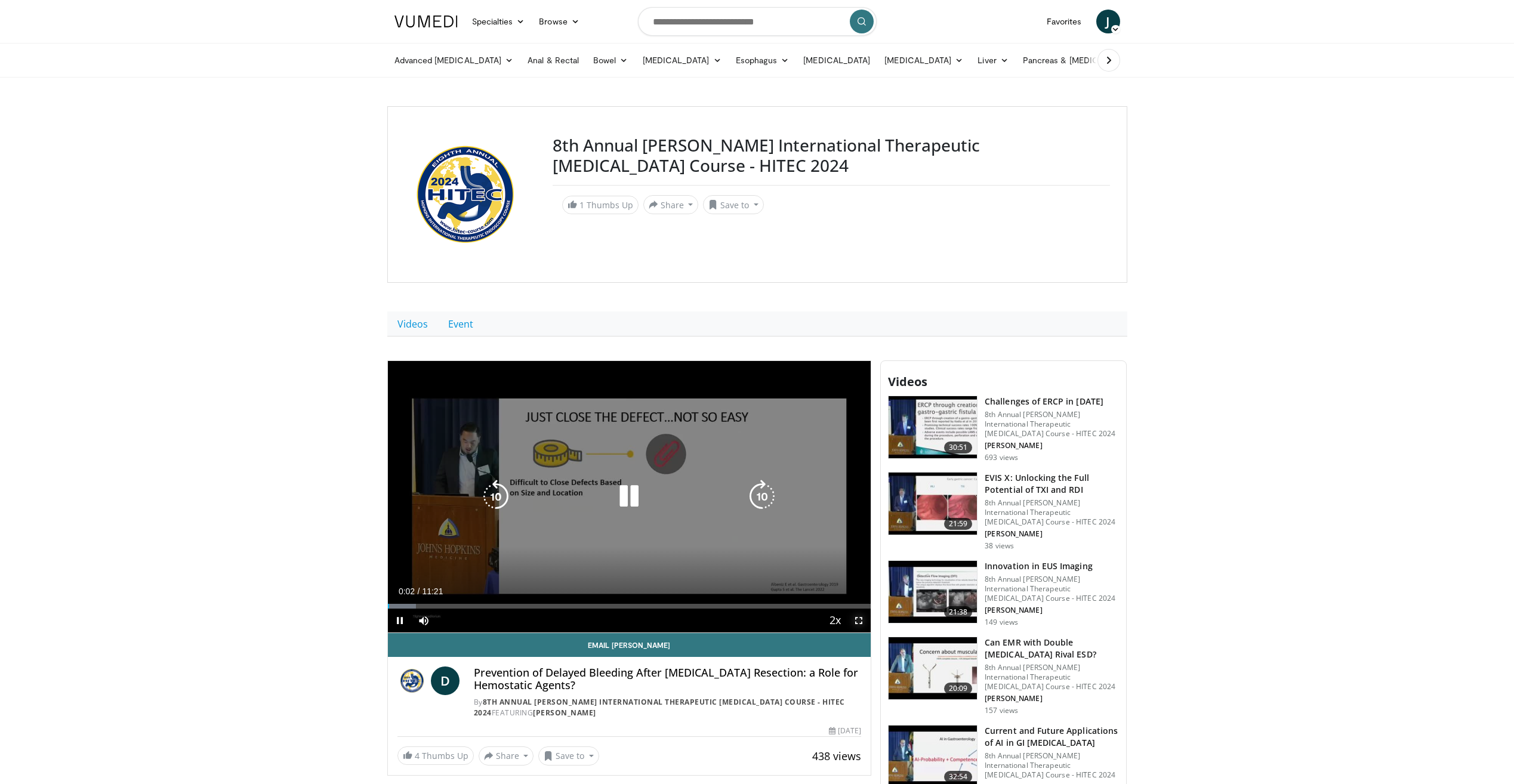
drag, startPoint x: 861, startPoint y: 617, endPoint x: 864, endPoint y: 660, distance: 43.1
click at [861, 617] on span "Video Player" at bounding box center [859, 621] width 24 height 24
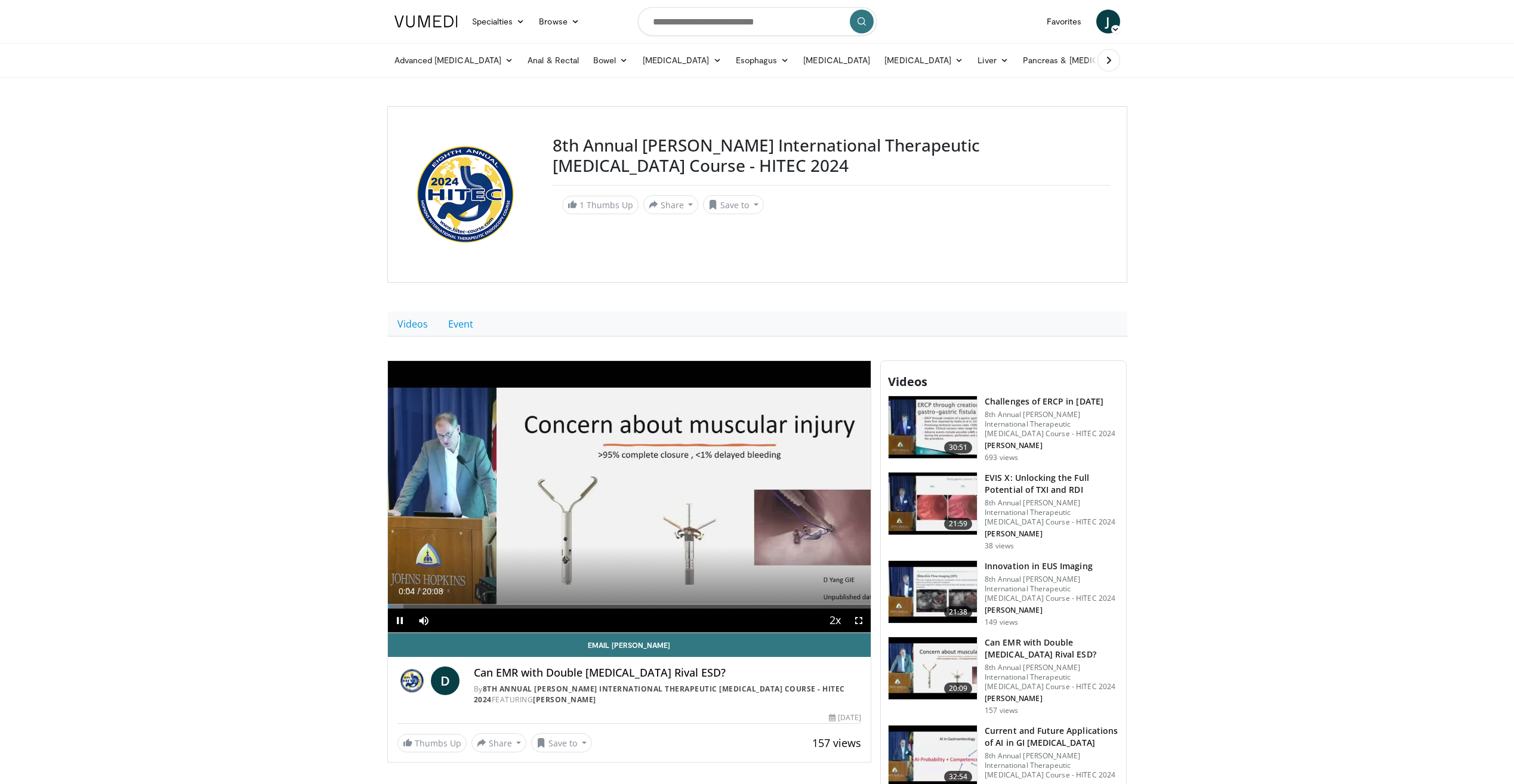
click at [263, 783] on html "Specialties Adult & Family Medicine Allergy, [MEDICAL_DATA], Immunology Anesthe…" at bounding box center [757, 392] width 1514 height 784
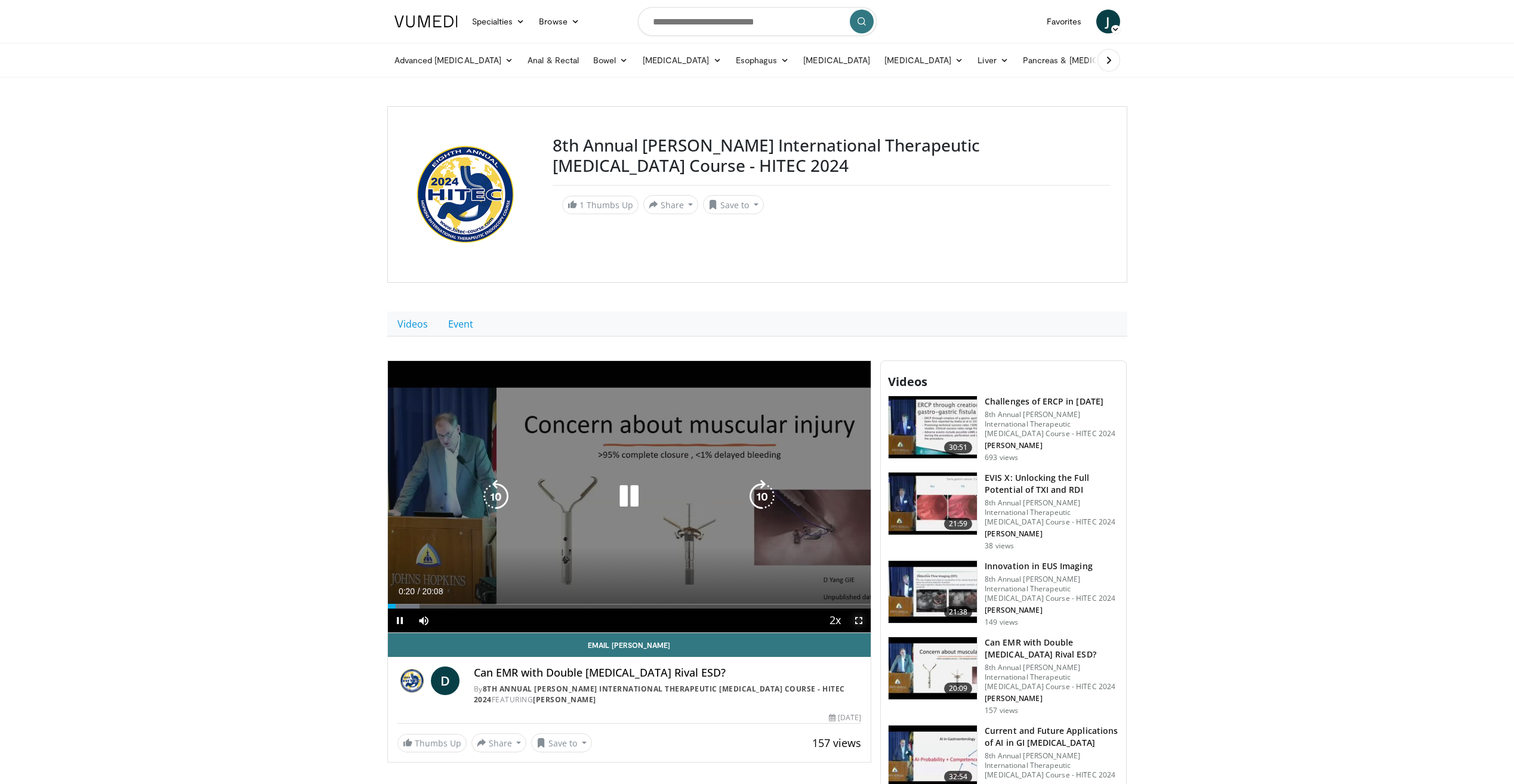
drag, startPoint x: 858, startPoint y: 621, endPoint x: 861, endPoint y: 665, distance: 44.1
click at [858, 621] on span "Video Player" at bounding box center [859, 621] width 24 height 24
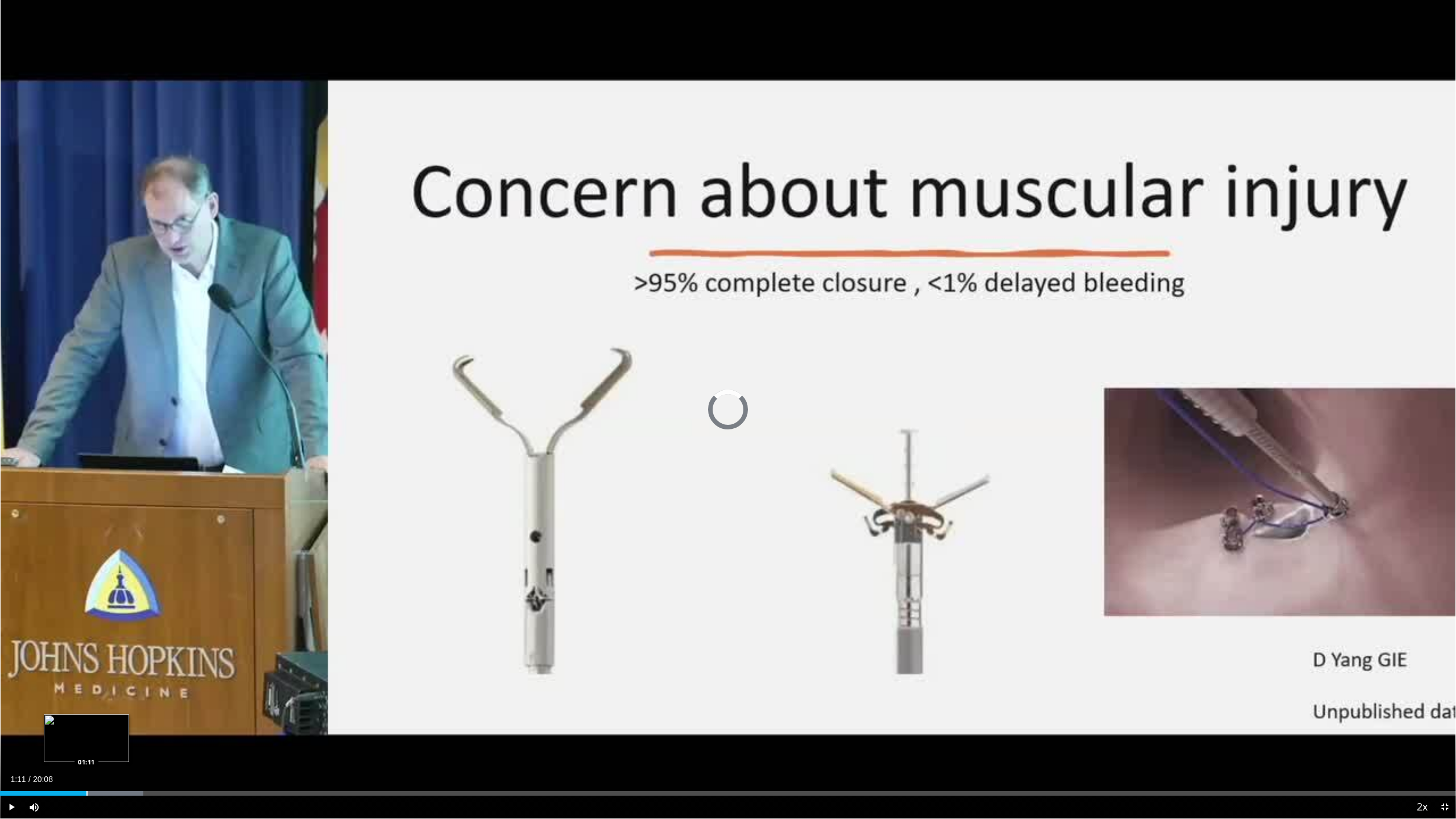
click at [87, 747] on div "Loaded : 9.85% 00:59 01:11" at bounding box center [728, 790] width 1456 height 11
click at [105, 747] on div "Loaded : 11.49% 01:16 01:27" at bounding box center [728, 790] width 1456 height 11
click at [121, 747] on div "Loaded : 12.31% 01:40 01:40" at bounding box center [728, 790] width 1456 height 11
click at [140, 747] on div "Loaded : 13.95% 01:56 01:56" at bounding box center [728, 790] width 1456 height 11
click at [163, 747] on div "Loaded : 15.60% 02:03 02:14" at bounding box center [728, 790] width 1456 height 11
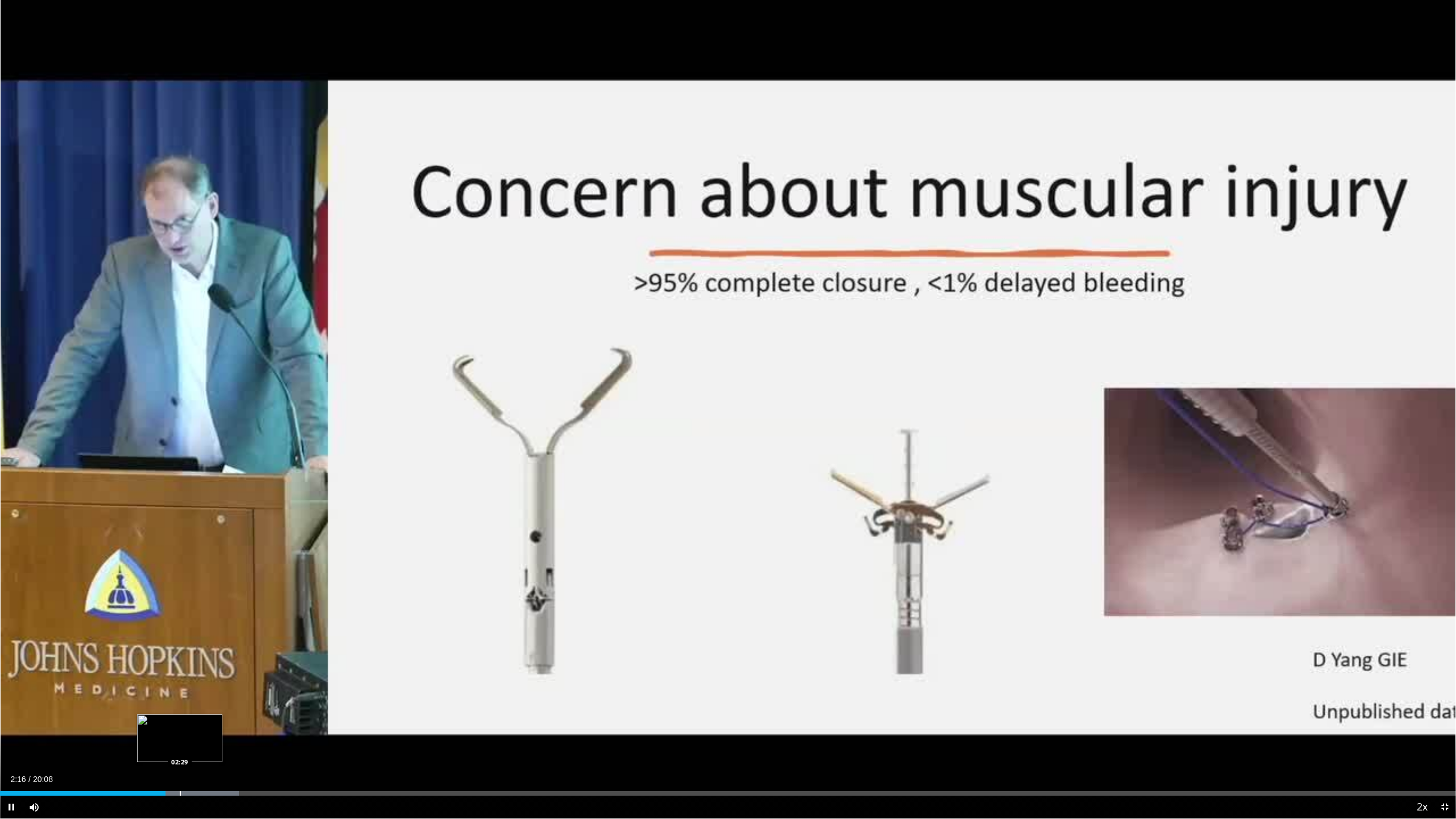
click at [180, 747] on div "Loaded : 16.42% 02:17 02:29" at bounding box center [728, 790] width 1456 height 11
click at [214, 747] on div "Progress Bar" at bounding box center [213, 794] width 1 height 5
click at [233, 747] on div "Progress Bar" at bounding box center [233, 794] width 1 height 5
click at [255, 747] on div "Loaded : 21.54% 03:20 03:31" at bounding box center [728, 790] width 1456 height 11
click at [273, 747] on div "Progress Bar" at bounding box center [277, 794] width 115 height 5
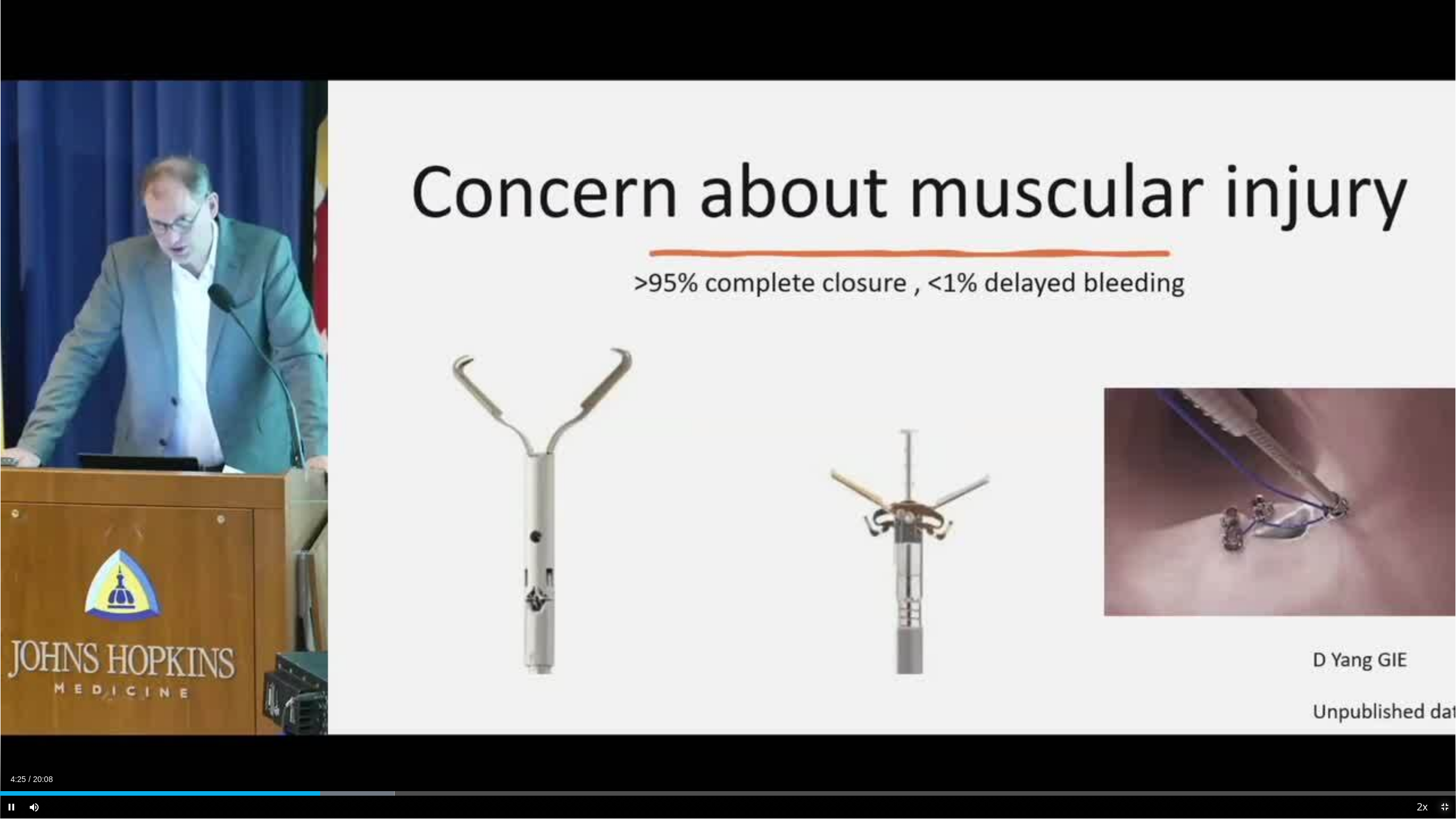
click at [1442, 747] on span "Video Player" at bounding box center [1445, 808] width 23 height 23
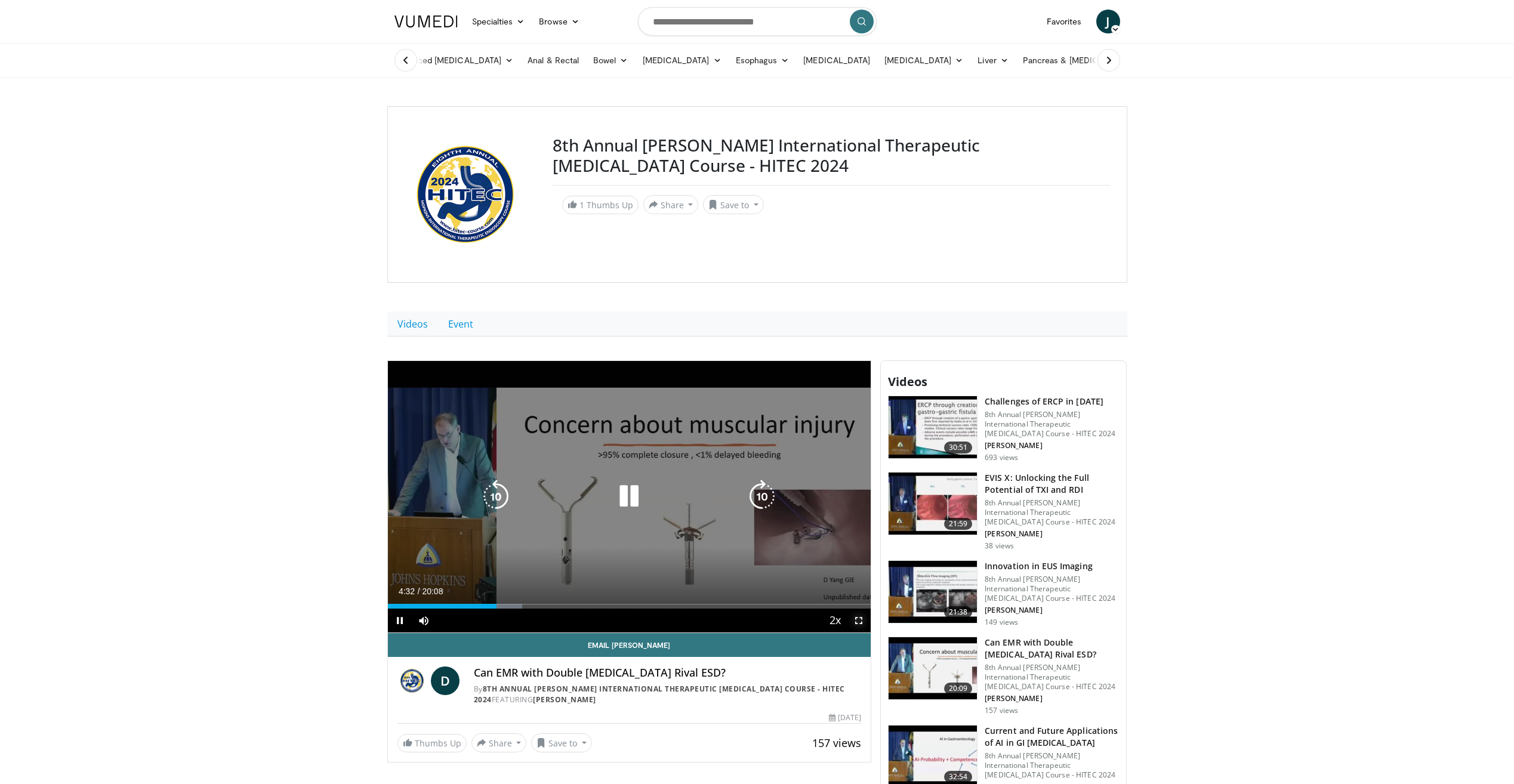
drag, startPoint x: 861, startPoint y: 620, endPoint x: 864, endPoint y: 664, distance: 44.1
click at [861, 620] on span "Video Player" at bounding box center [859, 621] width 24 height 24
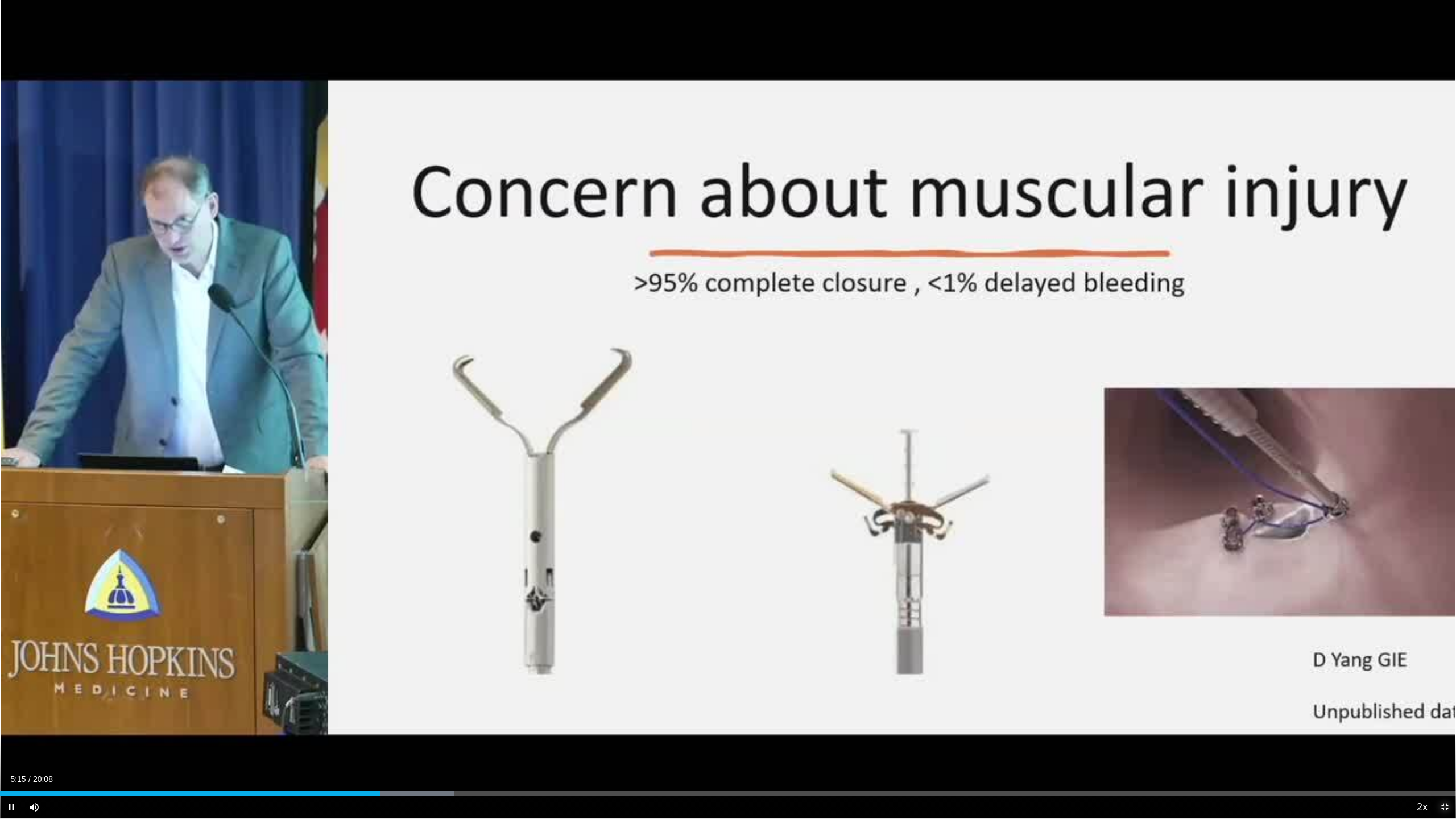
click at [1442, 747] on span "Video Player" at bounding box center [1445, 808] width 23 height 23
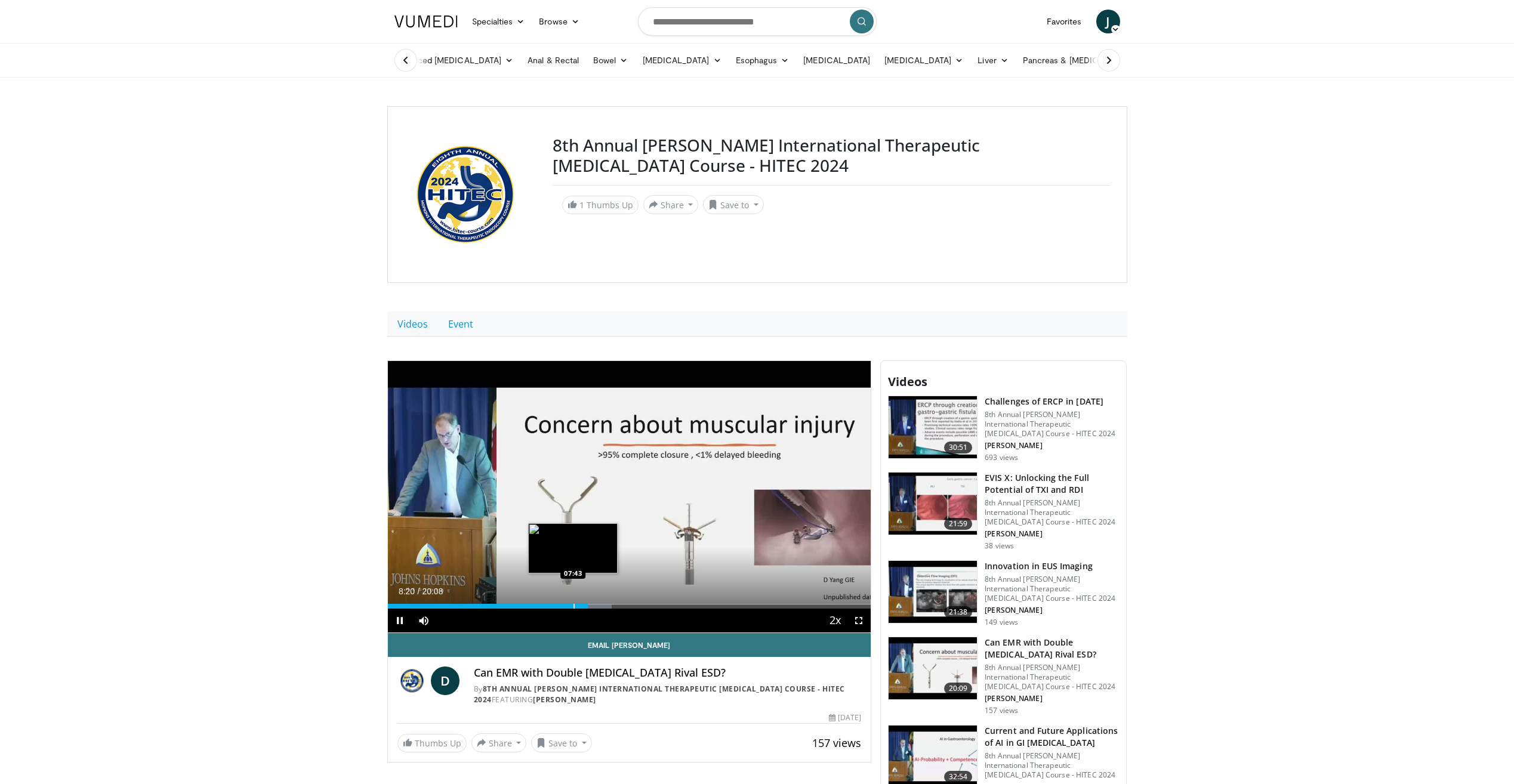
click at [574, 604] on div "Progress Bar" at bounding box center [574, 606] width 1 height 5
click at [608, 604] on div "Progress Bar" at bounding box center [608, 606] width 1 height 5
click at [625, 604] on div "Progress Bar" at bounding box center [625, 606] width 1 height 5
click at [637, 605] on div "Progress Bar" at bounding box center [637, 606] width 1 height 5
click at [649, 605] on div "Progress Bar" at bounding box center [649, 606] width 1 height 5
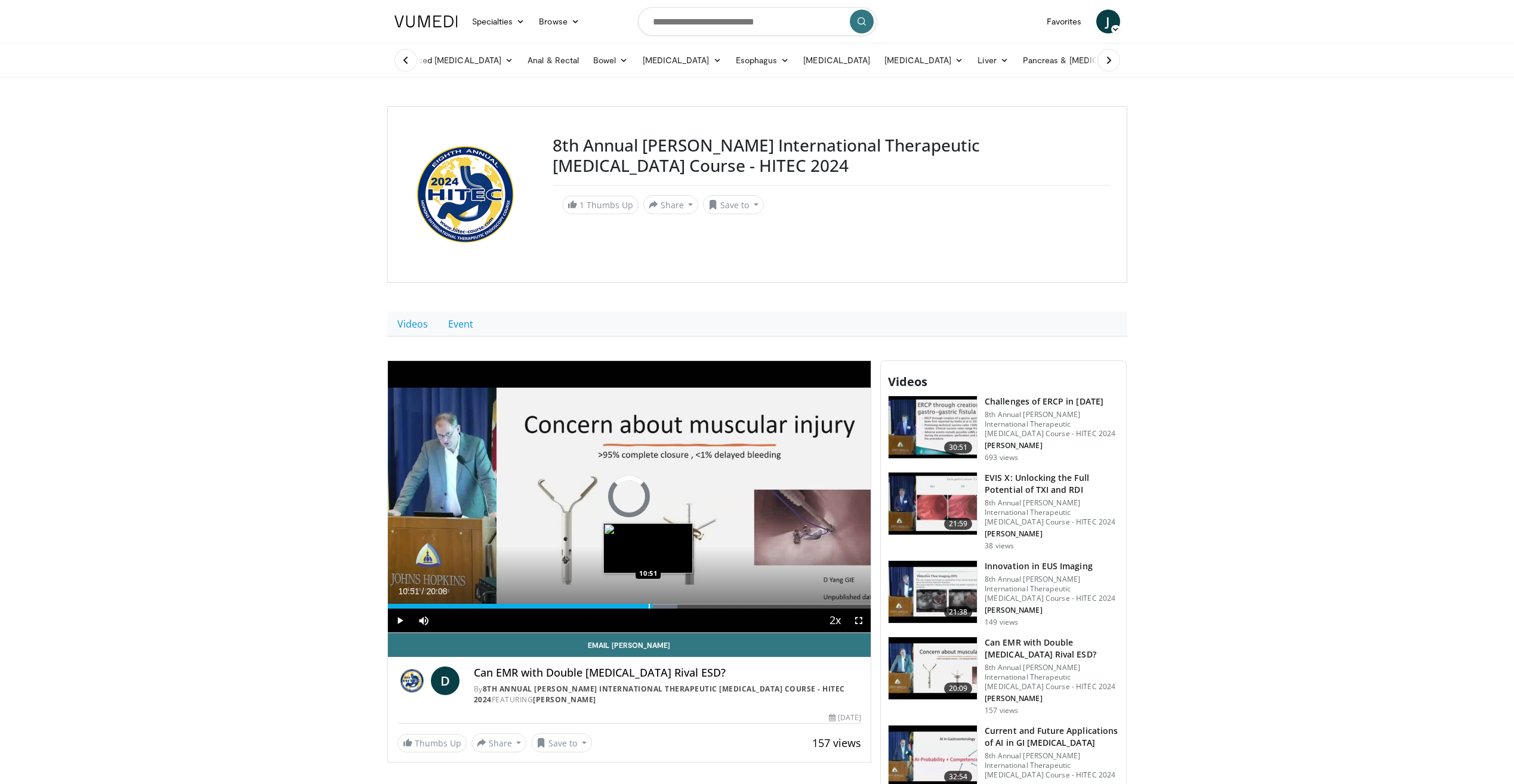
click at [649, 605] on div "Progress Bar" at bounding box center [649, 606] width 1 height 5
click at [651, 606] on video-js "**********" at bounding box center [629, 497] width 483 height 272
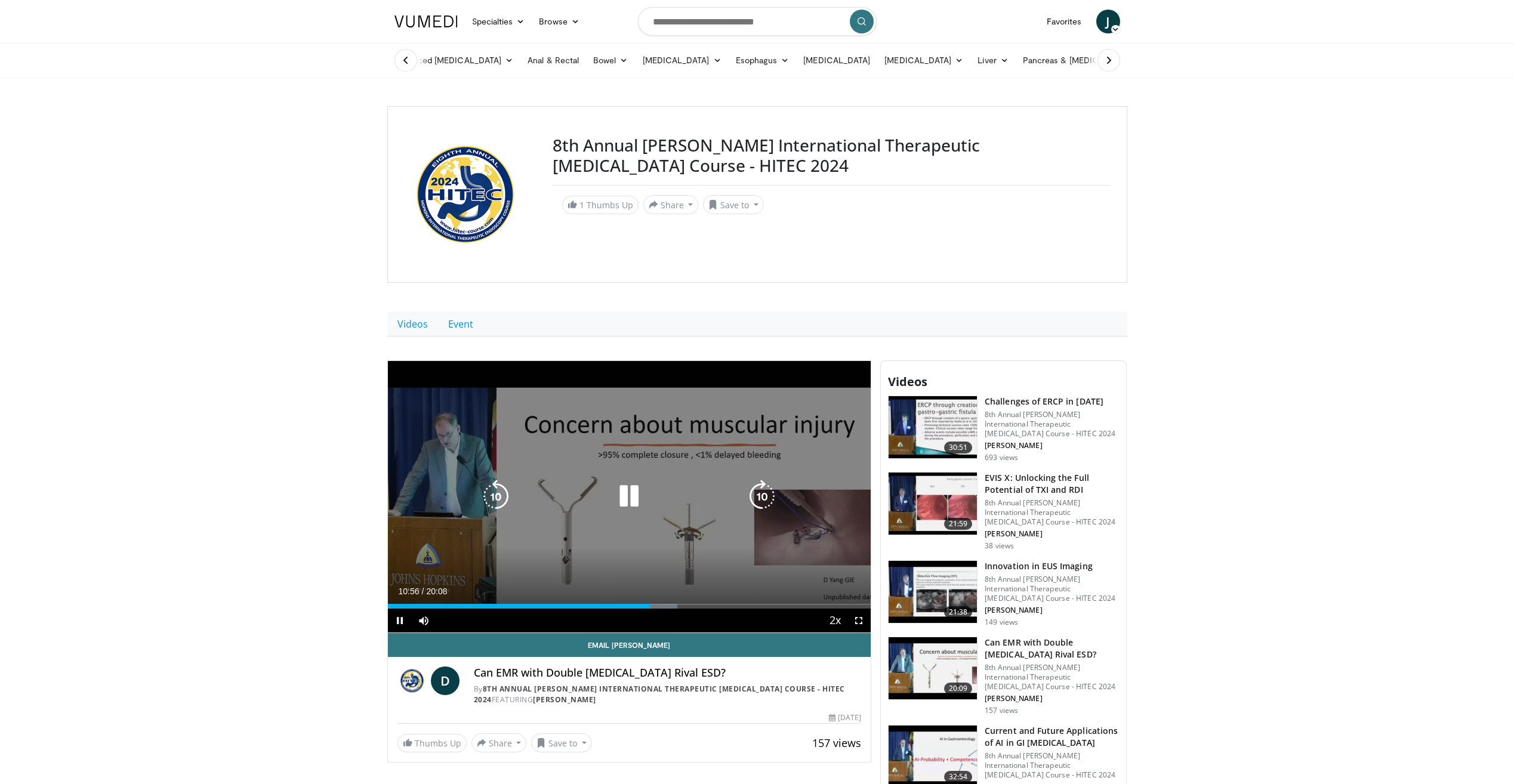
click at [694, 506] on div "Video Player" at bounding box center [629, 496] width 290 height 24
click at [631, 490] on icon "Video Player" at bounding box center [629, 496] width 34 height 33
click at [621, 494] on icon "Video Player" at bounding box center [629, 496] width 34 height 33
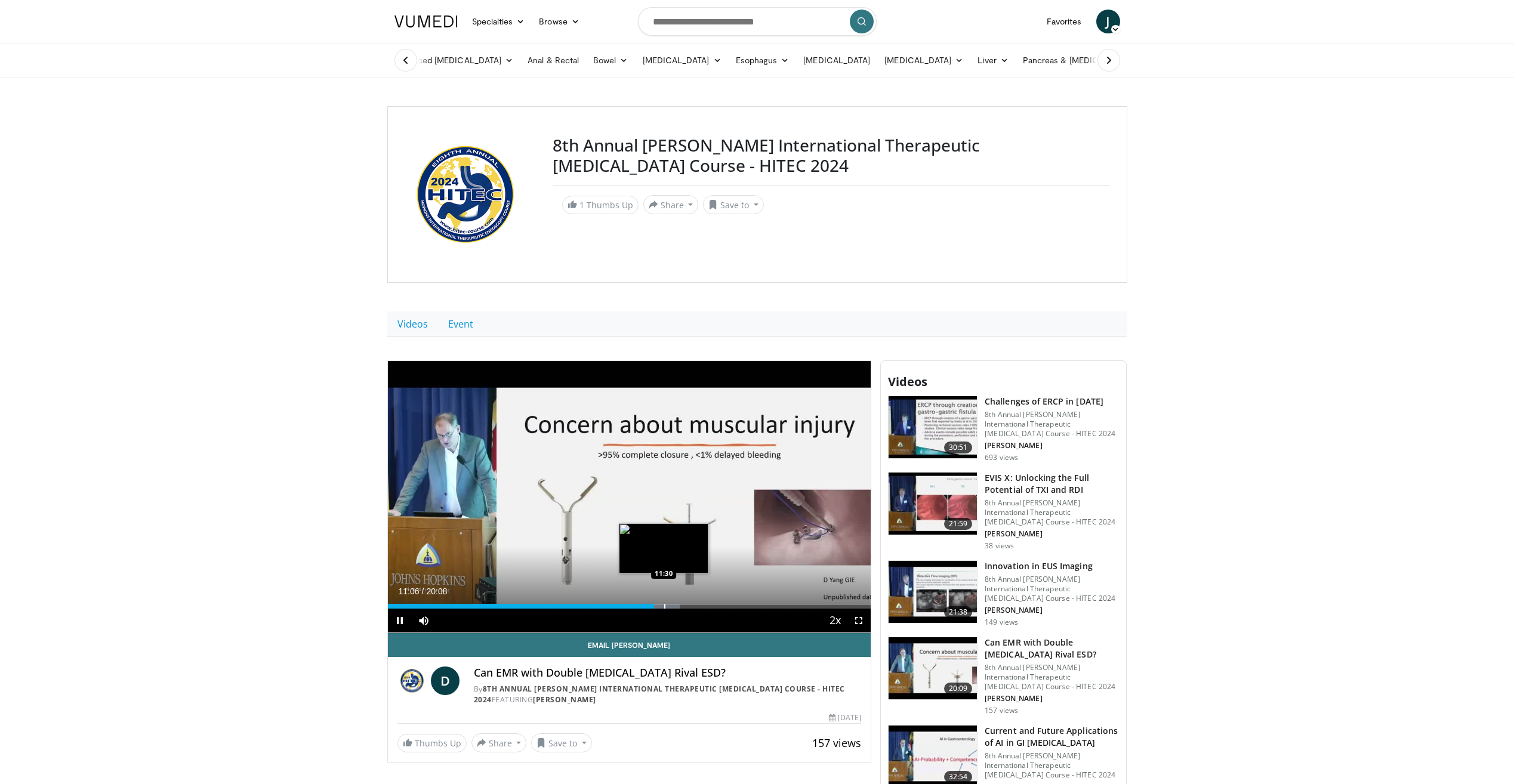
click at [664, 607] on div "Progress Bar" at bounding box center [664, 606] width 1 height 5
click at [680, 605] on div "Progress Bar" at bounding box center [680, 606] width 1 height 5
click at [700, 604] on div "Loaded : 65.46% 12:10 12:57" at bounding box center [629, 606] width 483 height 5
click at [721, 604] on div "Progress Bar" at bounding box center [721, 606] width 1 height 5
click at [736, 606] on div "Progress Bar" at bounding box center [736, 606] width 1 height 5
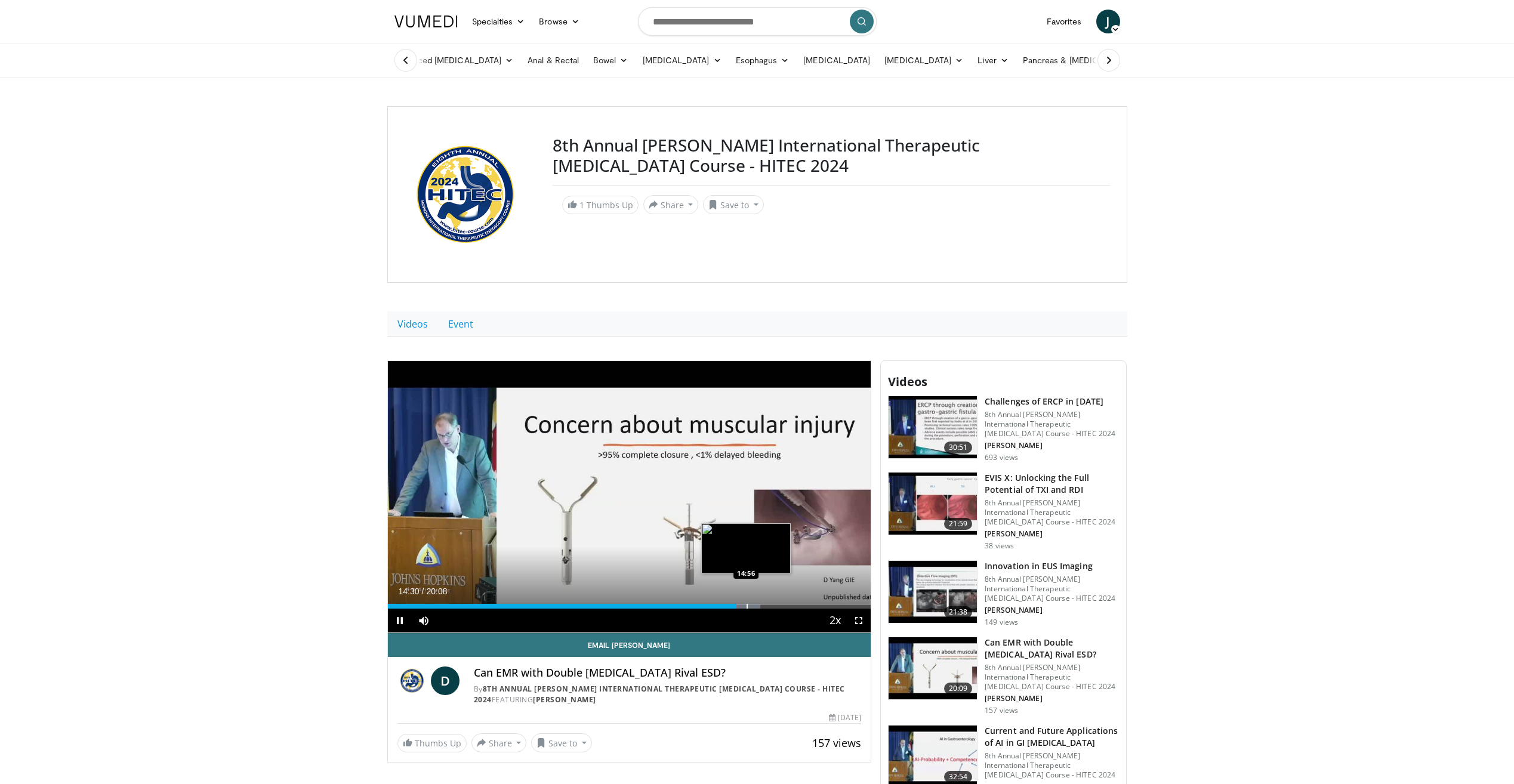
click at [747, 606] on div "Progress Bar" at bounding box center [747, 606] width 1 height 5
click at [762, 605] on div "Progress Bar" at bounding box center [762, 606] width 1 height 5
click at [772, 607] on div "Progress Bar" at bounding box center [772, 606] width 1 height 5
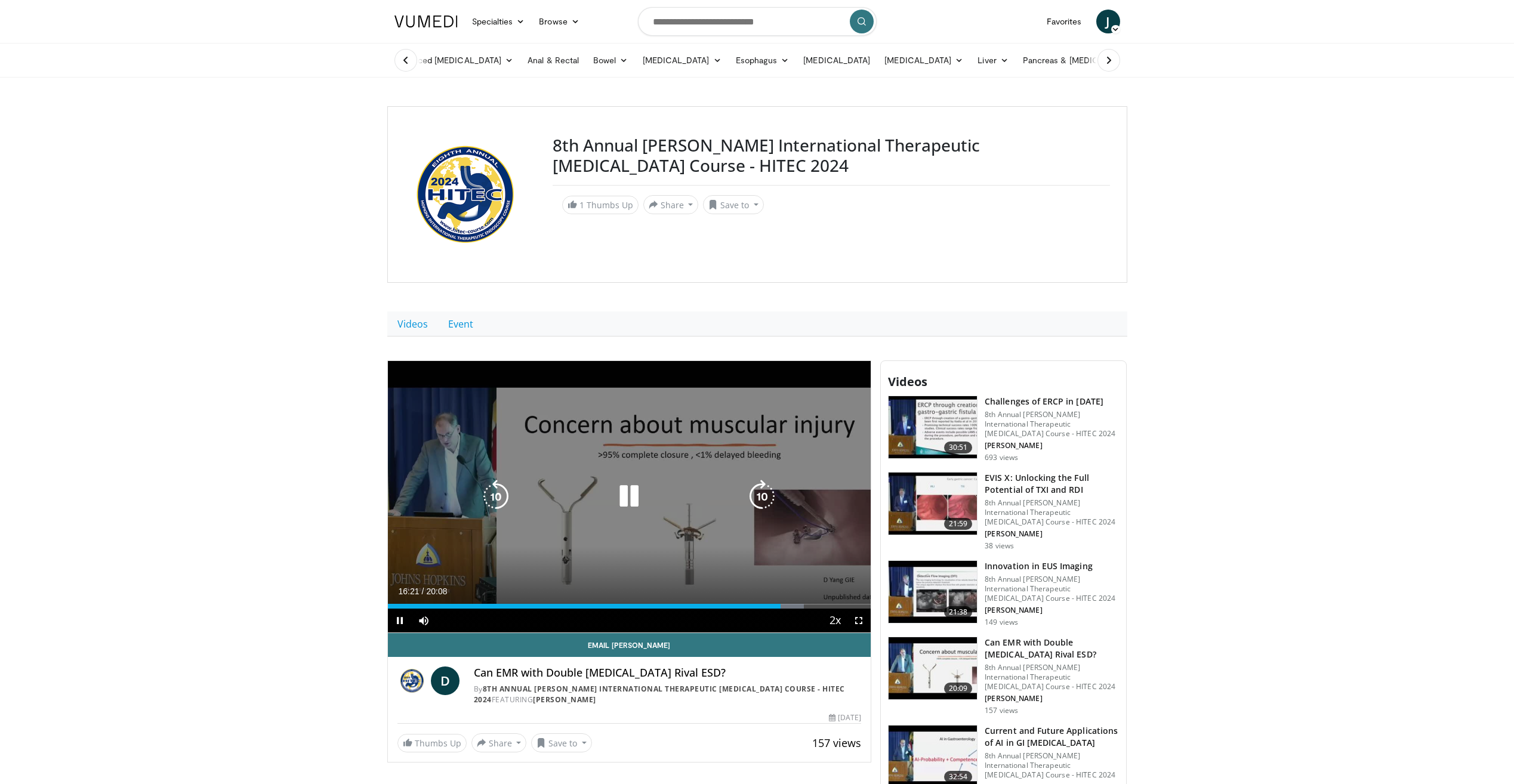
click at [679, 470] on div "10 seconds Tap to unmute" at bounding box center [629, 497] width 483 height 271
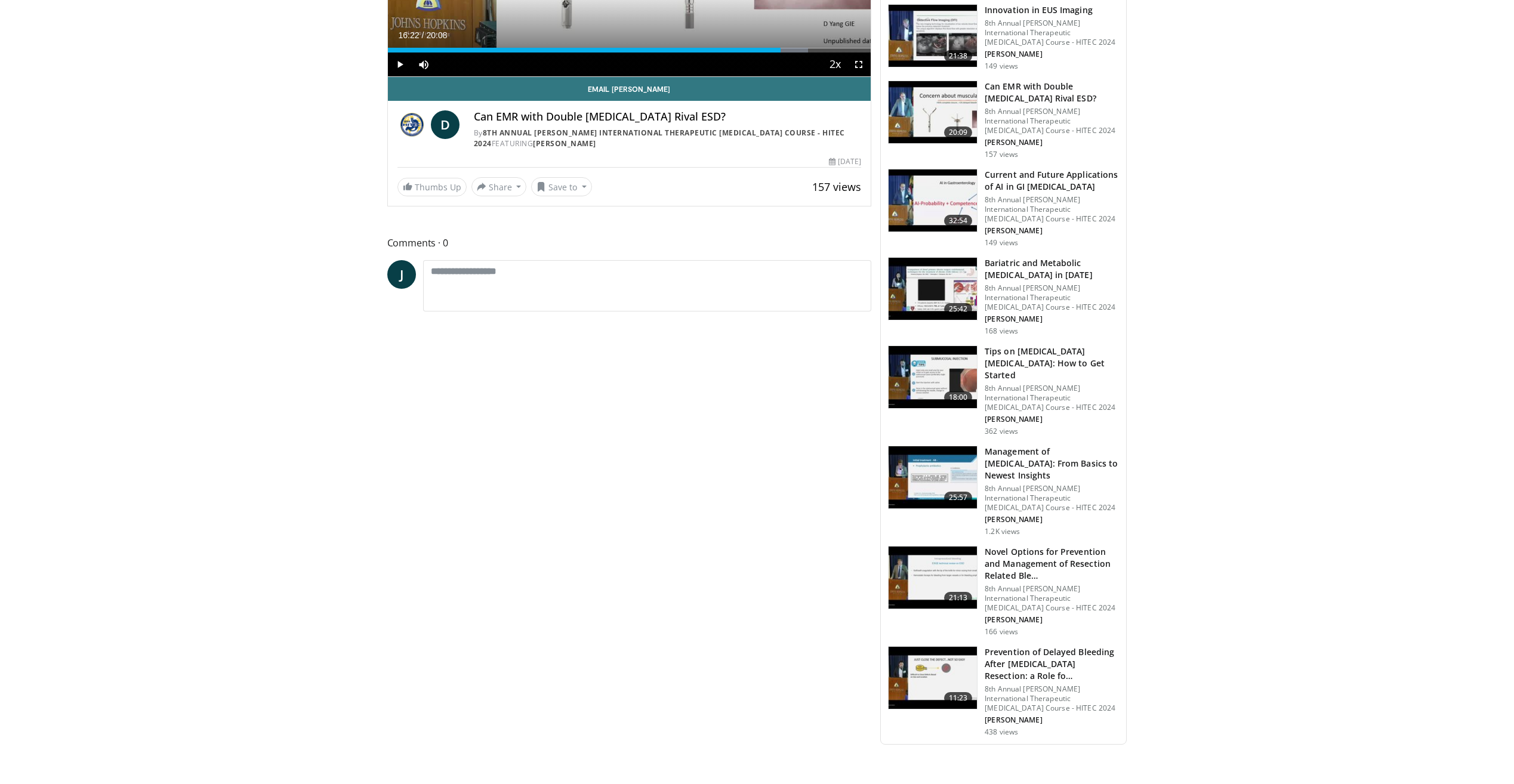
scroll to position [557, 0]
click at [1036, 546] on h3 "Novel Options for Prevention and Management of Resection Related Ble…" at bounding box center [1051, 563] width 134 height 36
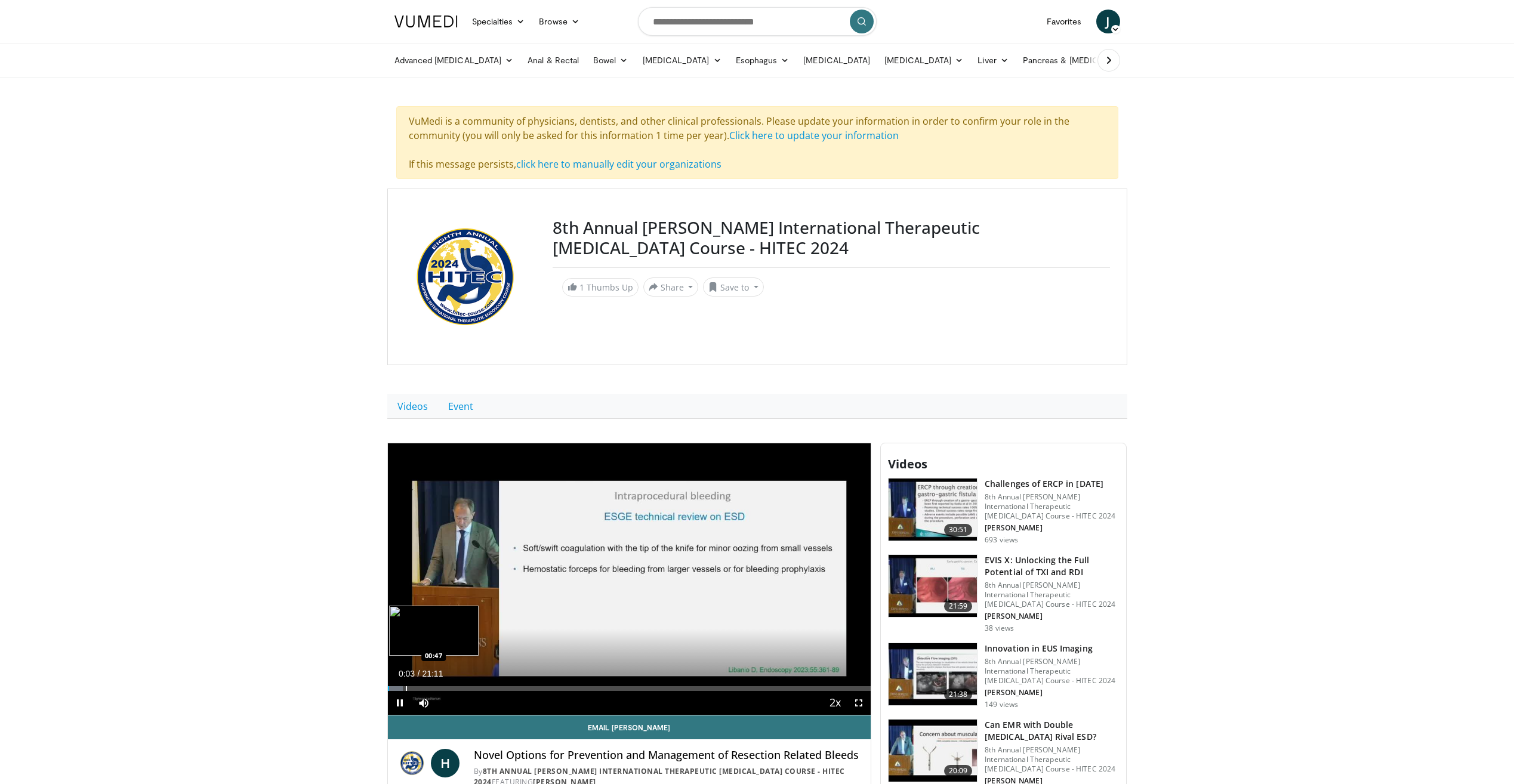
click at [405, 685] on div "Loaded : 3.11% 00:03 00:47" at bounding box center [629, 685] width 483 height 11
click at [420, 684] on div "Loaded : 9.35% 00:51 01:24" at bounding box center [629, 685] width 483 height 11
click at [433, 689] on div "Progress Bar" at bounding box center [433, 688] width 1 height 5
click at [452, 688] on div "Progress Bar" at bounding box center [448, 688] width 37 height 5
click at [466, 686] on div "Progress Bar" at bounding box center [465, 688] width 1 height 5
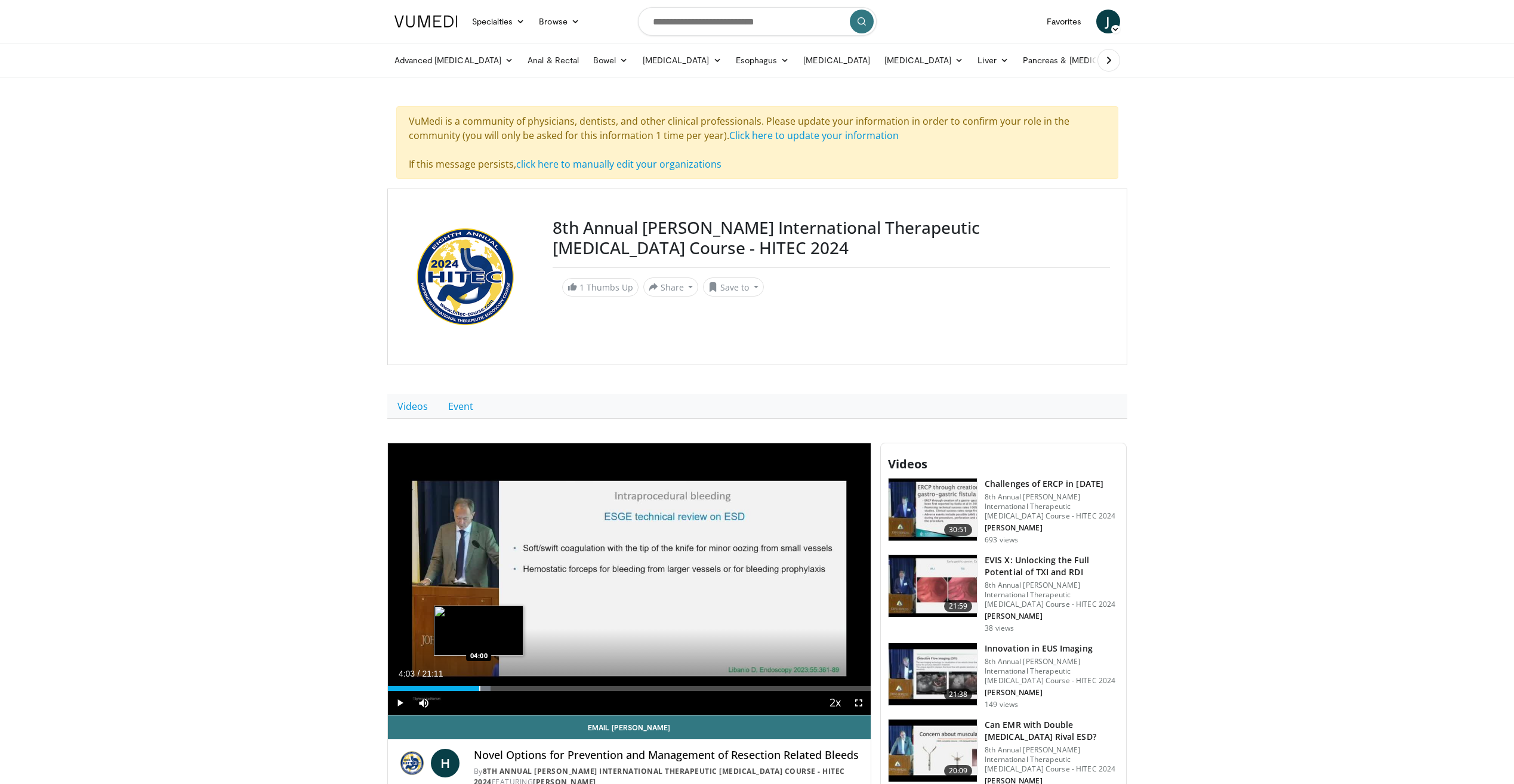
click at [479, 688] on div "Progress Bar" at bounding box center [479, 688] width 1 height 5
click at [491, 687] on div "Progress Bar" at bounding box center [490, 688] width 1 height 5
click at [503, 687] on div "Progress Bar" at bounding box center [503, 688] width 1 height 5
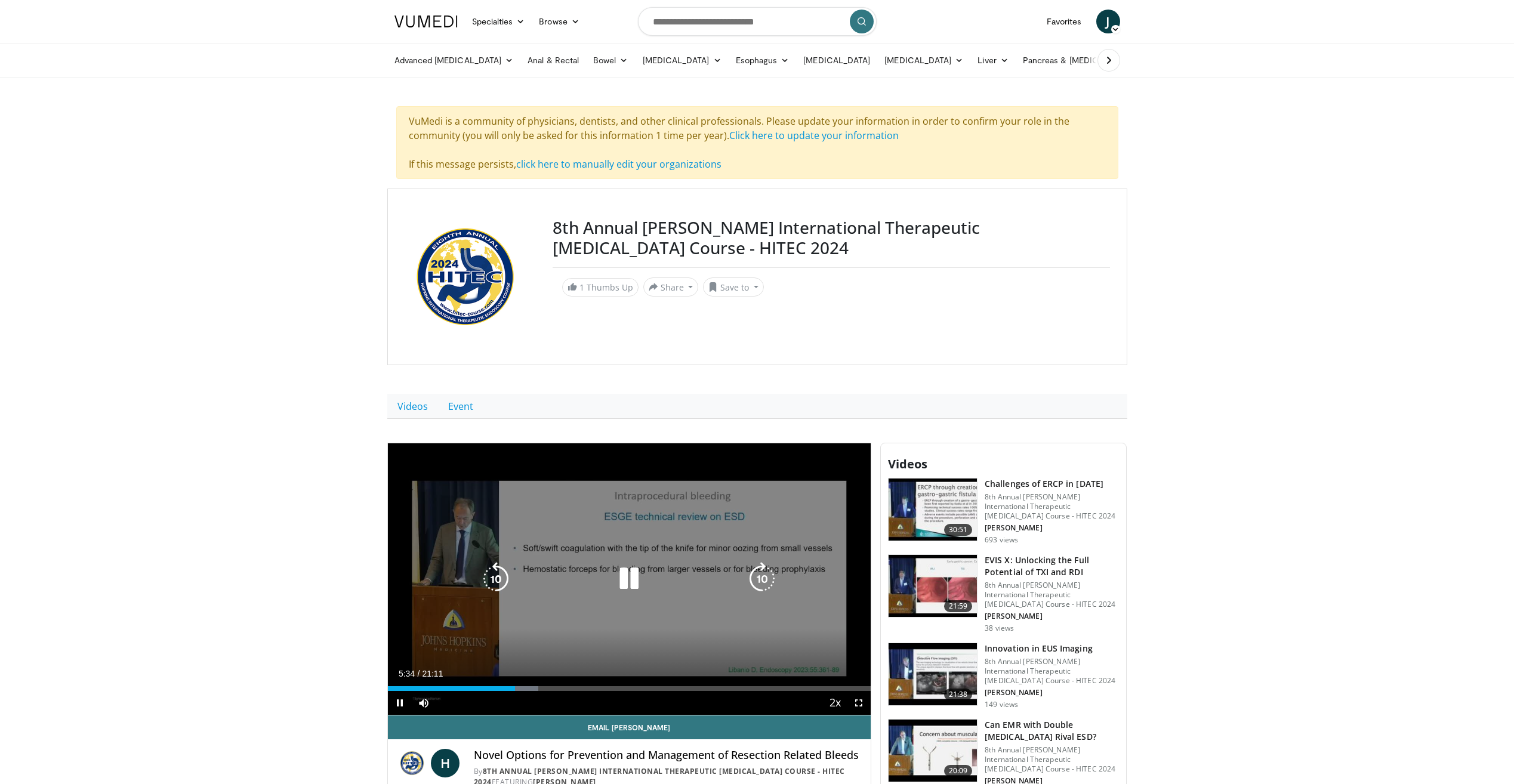
click at [633, 577] on icon "Video Player" at bounding box center [629, 579] width 34 height 33
